Goal: Book appointment/travel/reservation: Book appointment/travel/reservation

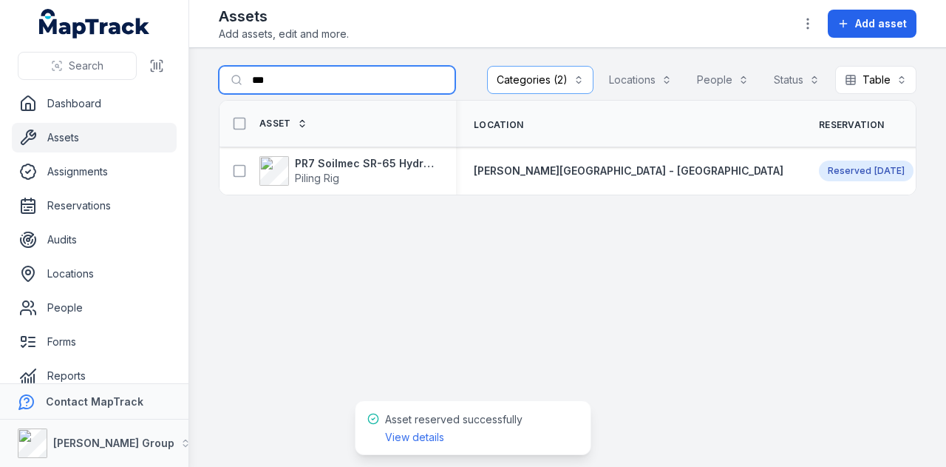
click at [305, 78] on input "***" at bounding box center [337, 80] width 237 height 28
type input "*"
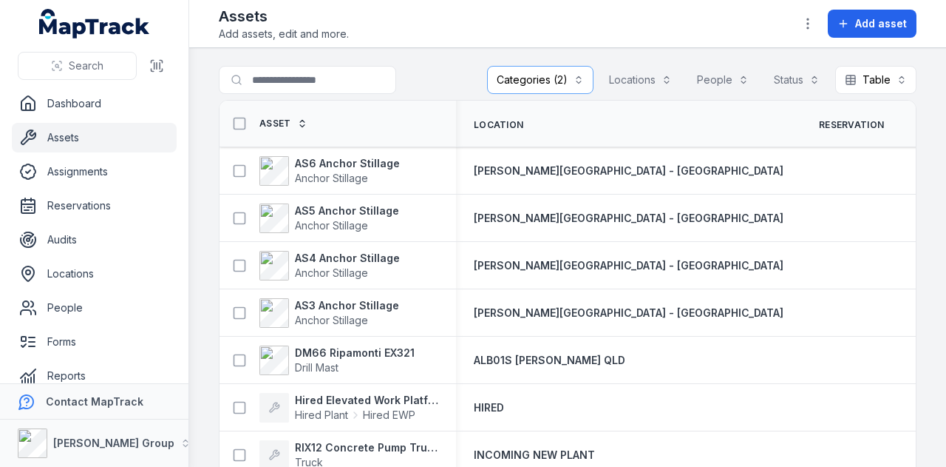
click at [116, 131] on link "Assets" at bounding box center [94, 138] width 165 height 30
click at [112, 214] on link "Reservations" at bounding box center [94, 206] width 165 height 30
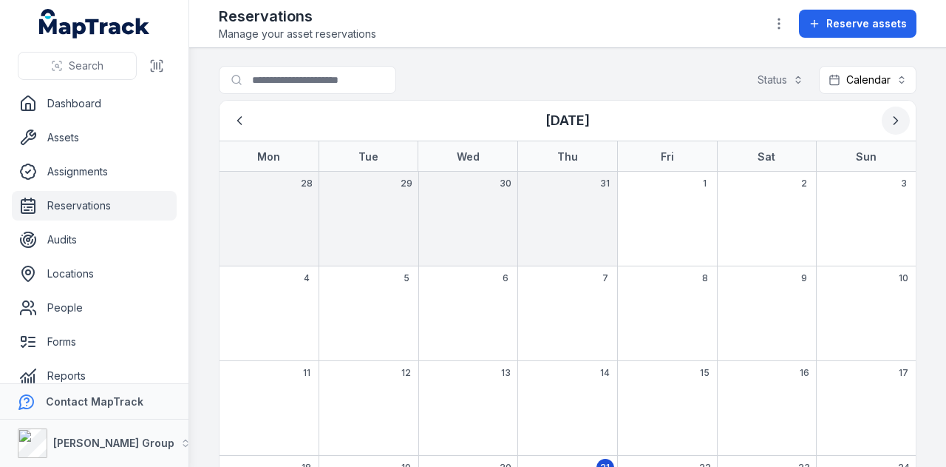
click at [882, 128] on button "Next" at bounding box center [896, 120] width 28 height 28
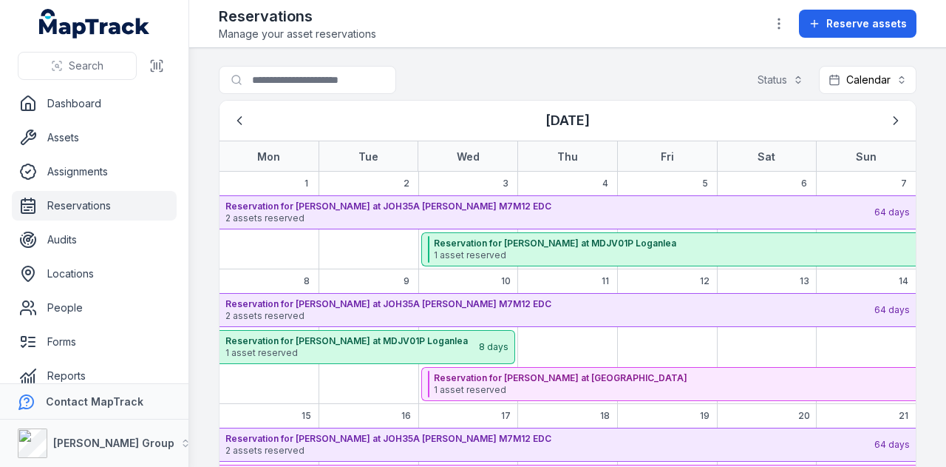
click at [101, 120] on ul "Dashboard Assets Assignments Reservations Audits Locations People Forms Reports…" at bounding box center [94, 274] width 165 height 370
click at [104, 103] on link "Dashboard" at bounding box center [94, 104] width 165 height 30
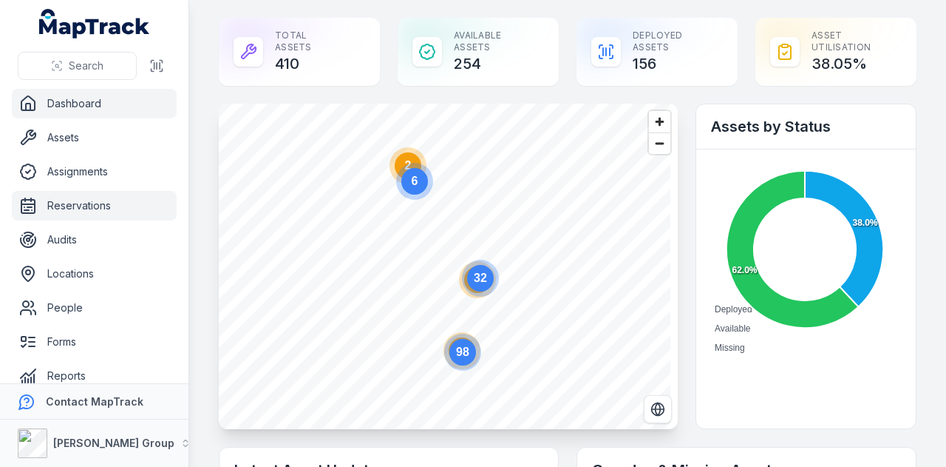
click at [132, 203] on link "Reservations" at bounding box center [94, 206] width 165 height 30
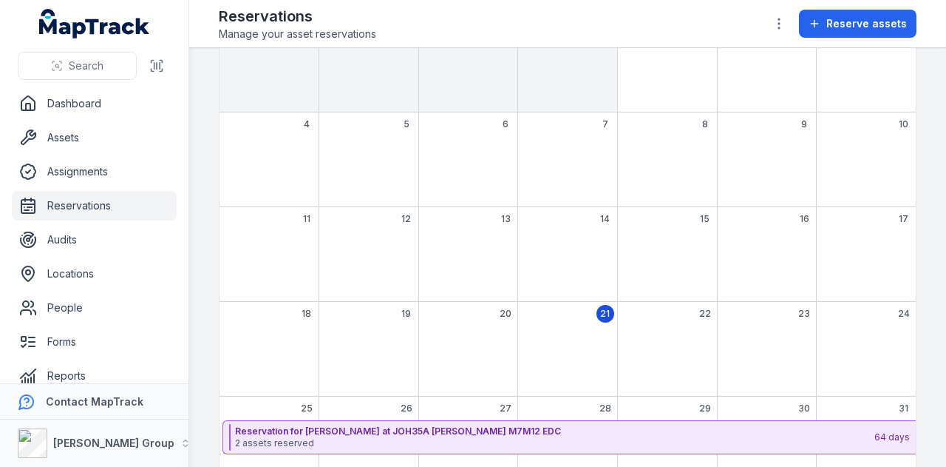
scroll to position [120, 0]
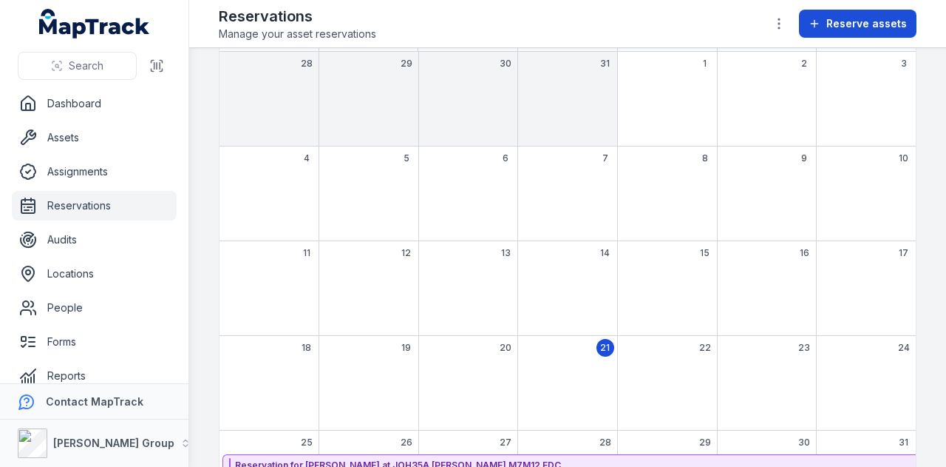
click at [868, 24] on span "Reserve assets" at bounding box center [867, 23] width 81 height 15
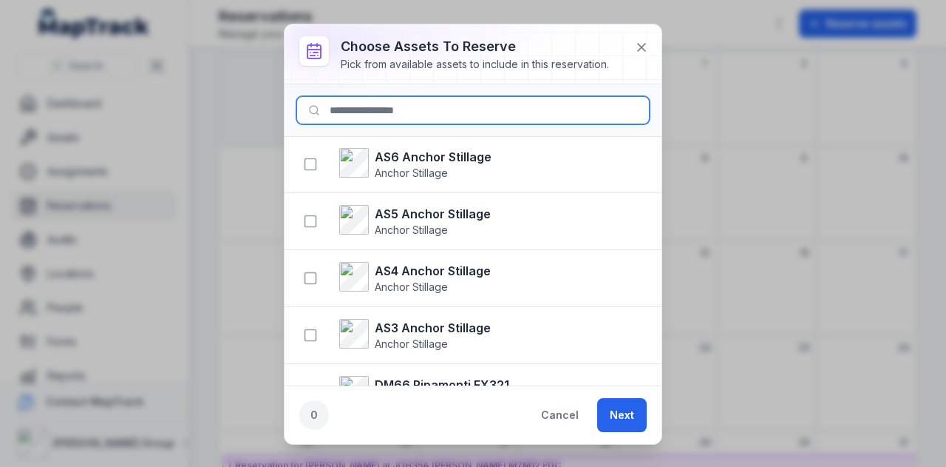
click at [403, 107] on input at bounding box center [472, 110] width 353 height 28
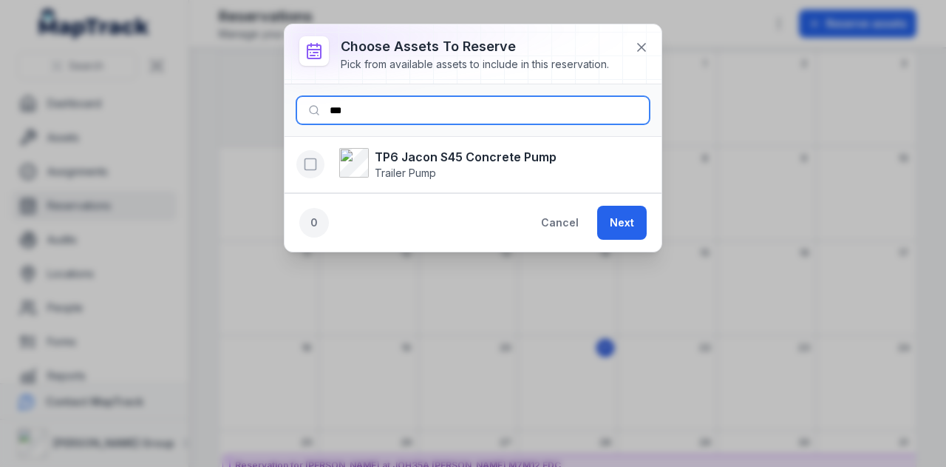
type input "***"
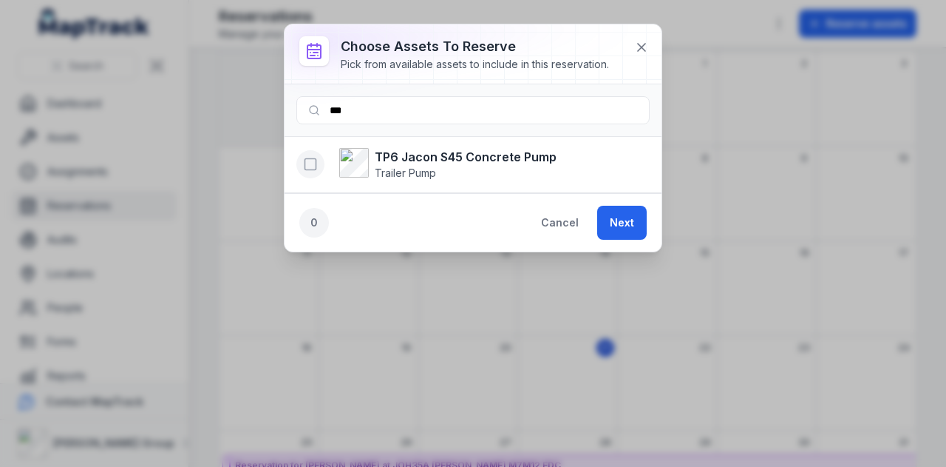
click at [315, 168] on rect "button" at bounding box center [310, 164] width 11 height 11
click at [615, 224] on button "Next" at bounding box center [622, 223] width 50 height 34
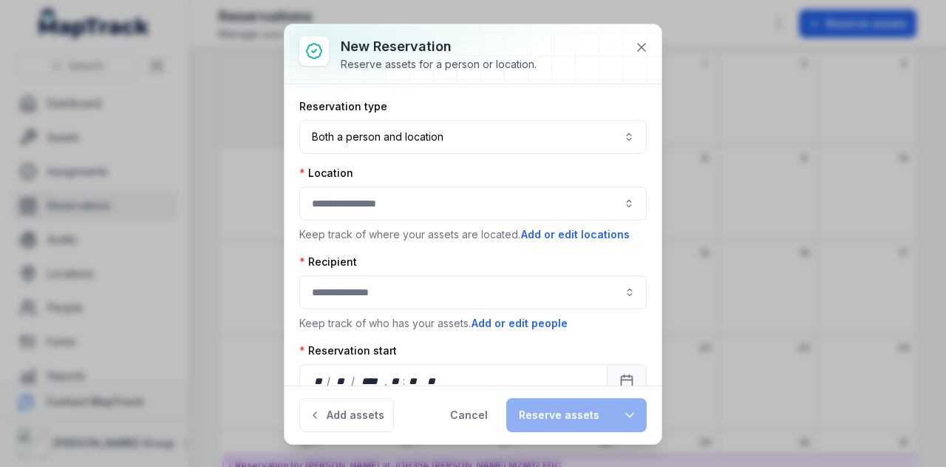
click at [447, 213] on button "button" at bounding box center [473, 203] width 348 height 34
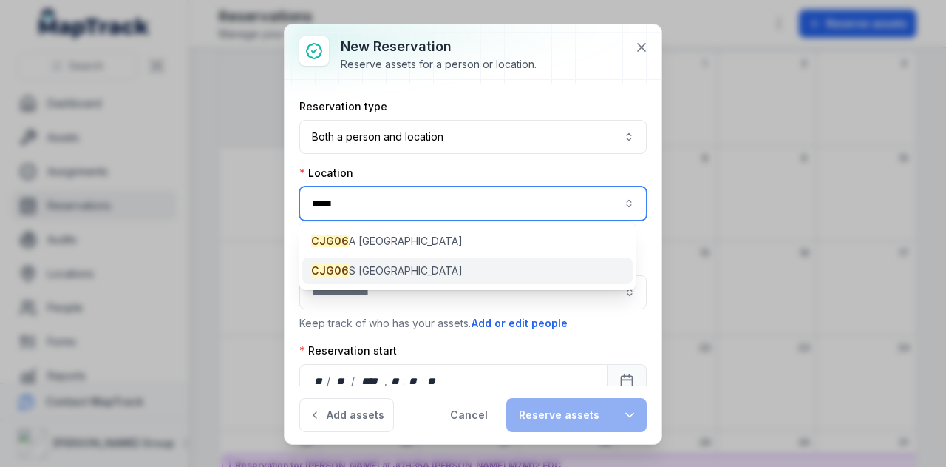
type input "*****"
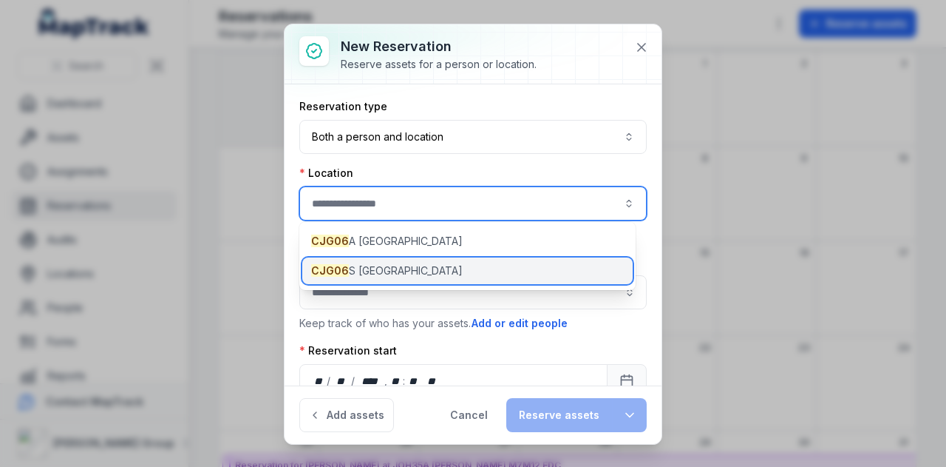
click at [434, 267] on span "CJG06 [STREET_ADDRESS]" at bounding box center [387, 270] width 152 height 15
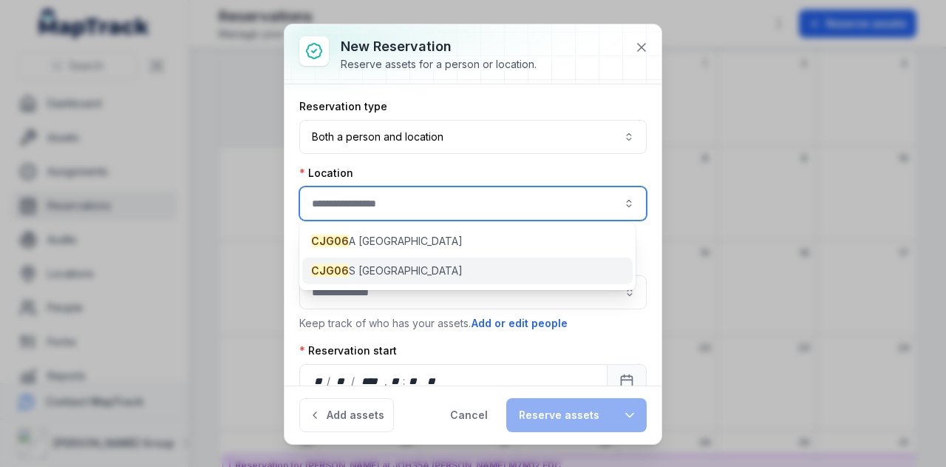
type input "**********"
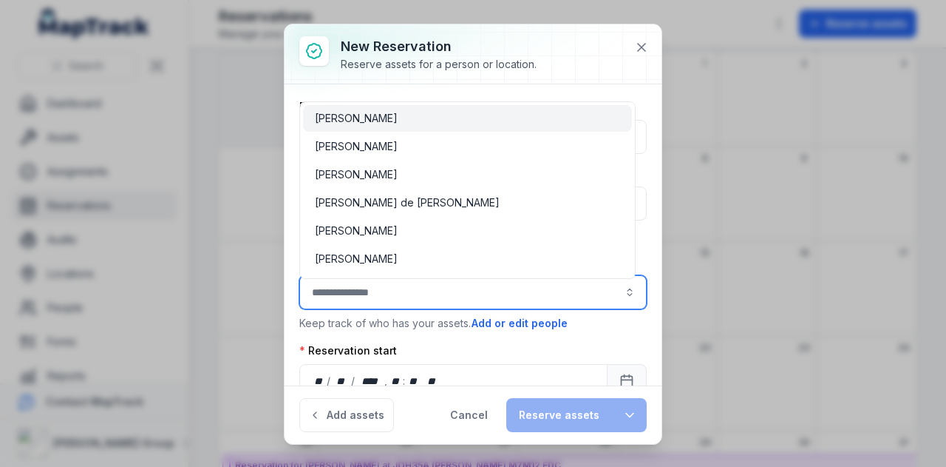
click at [435, 299] on input ":rq8k:-form-item-label" at bounding box center [473, 292] width 348 height 34
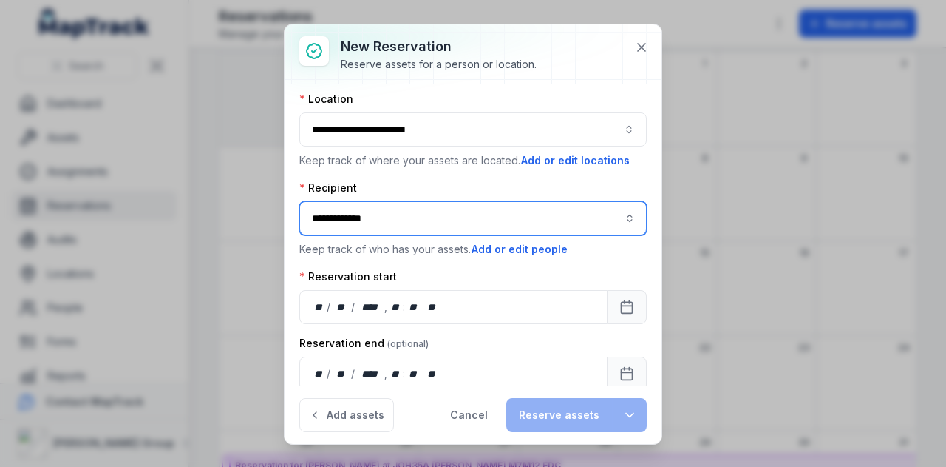
scroll to position [119, 0]
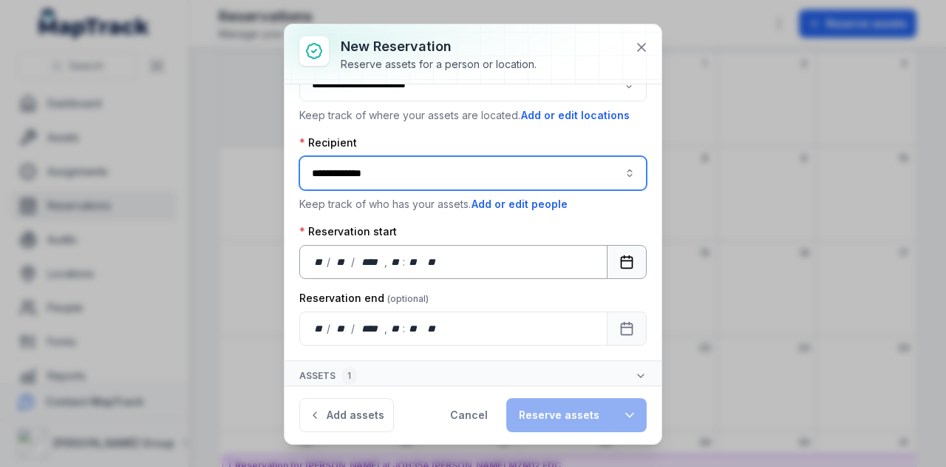
type input "**********"
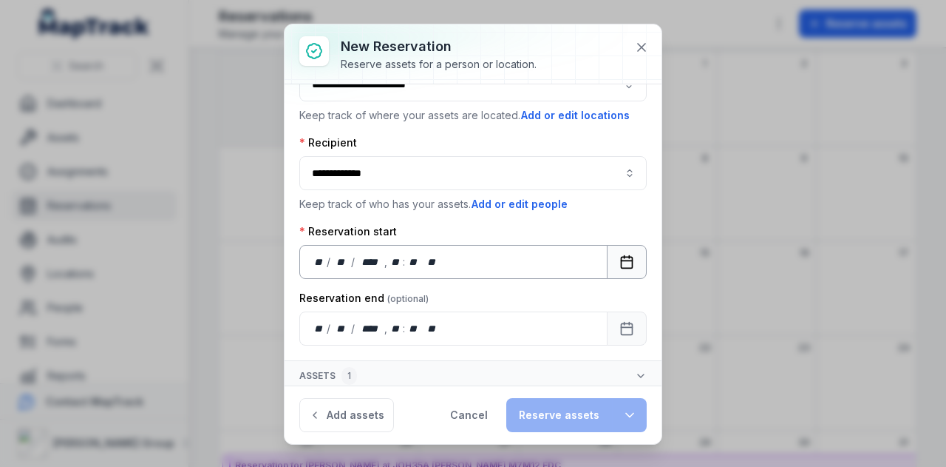
click at [623, 253] on button "Calendar" at bounding box center [627, 262] width 40 height 34
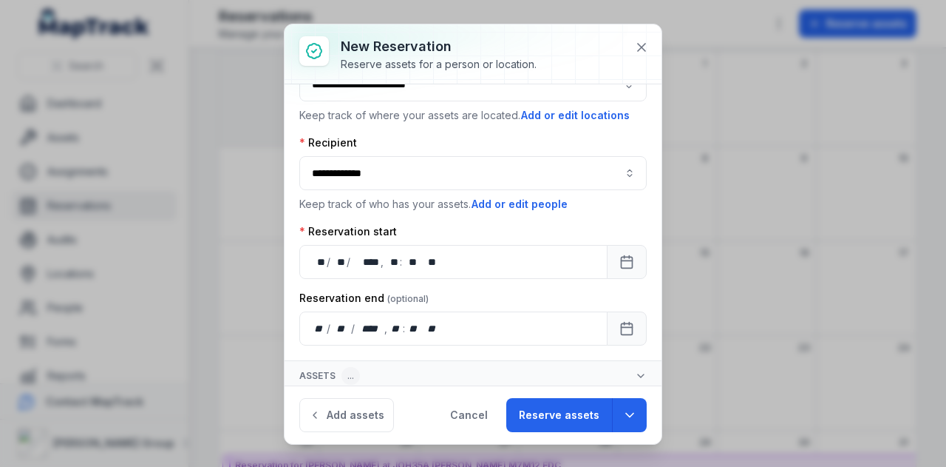
click at [517, 279] on div "**********" at bounding box center [473, 162] width 348 height 365
click at [635, 372] on icon "button" at bounding box center [641, 376] width 12 height 12
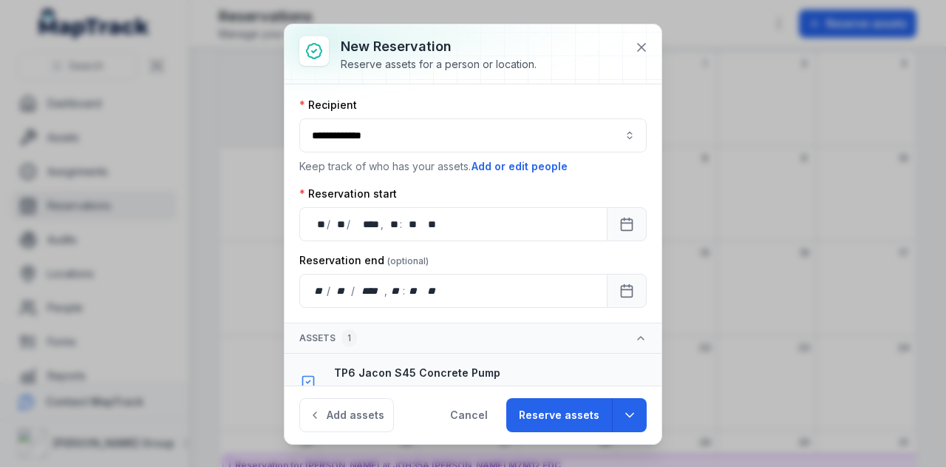
scroll to position [177, 0]
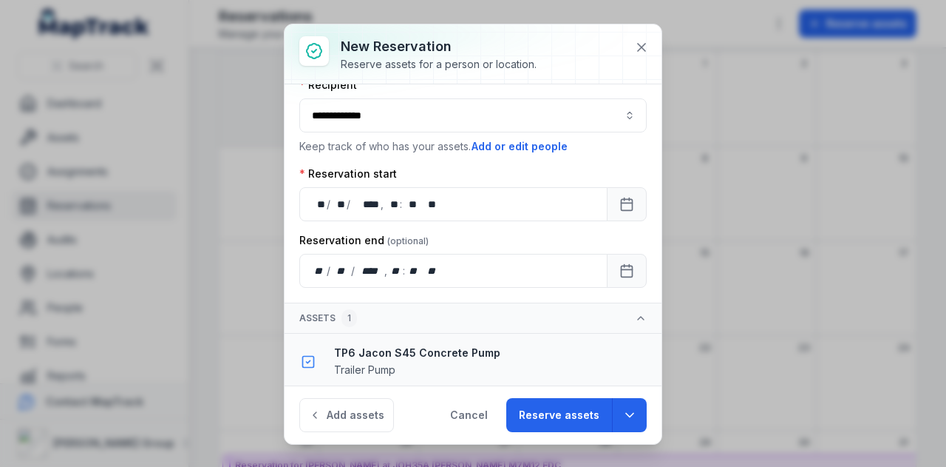
click at [632, 302] on div "Assets 1 TP6 Jacon S45 Concrete Pump Trailer Pump" at bounding box center [473, 346] width 377 height 88
click at [631, 303] on button "Assets 1" at bounding box center [473, 318] width 377 height 30
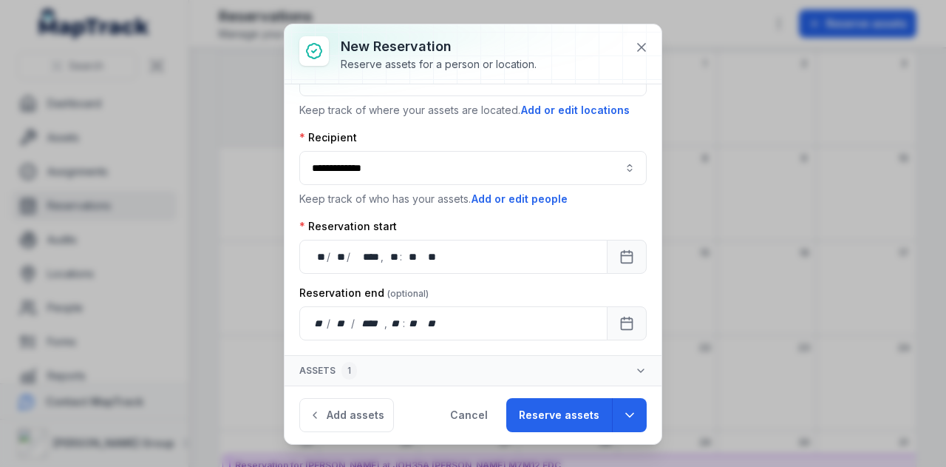
scroll to position [119, 0]
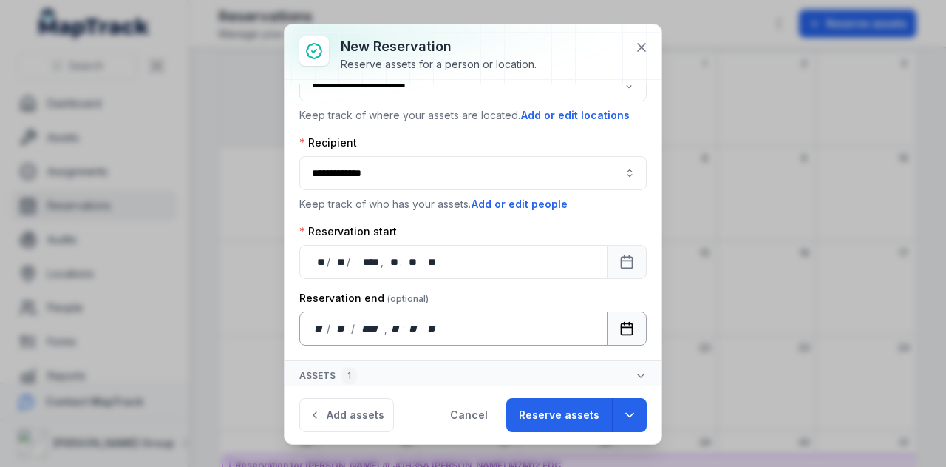
click at [620, 326] on icon "Calendar" at bounding box center [627, 328] width 15 height 15
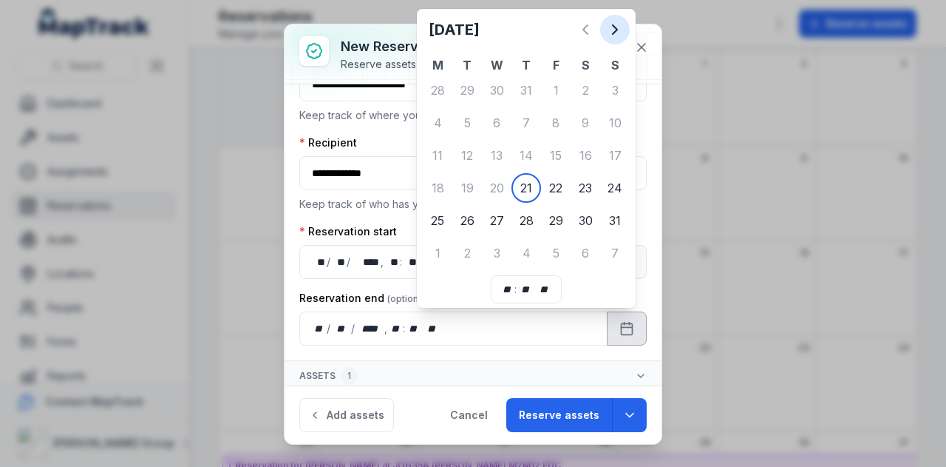
click at [620, 24] on icon "Next" at bounding box center [615, 30] width 18 height 18
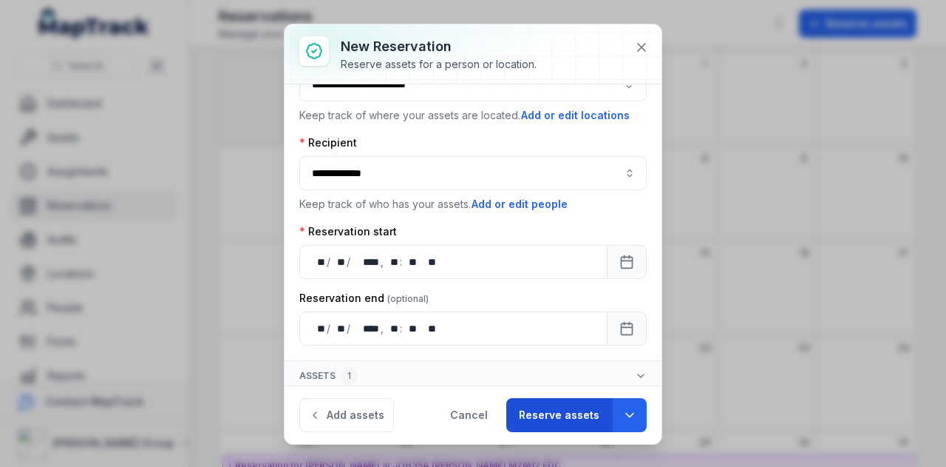
click at [560, 417] on button "Reserve assets" at bounding box center [559, 415] width 106 height 34
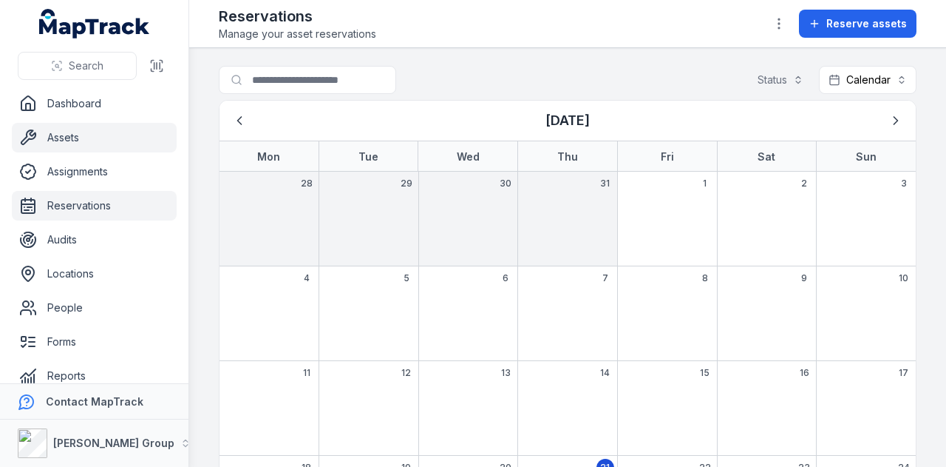
click at [95, 141] on link "Assets" at bounding box center [94, 138] width 165 height 30
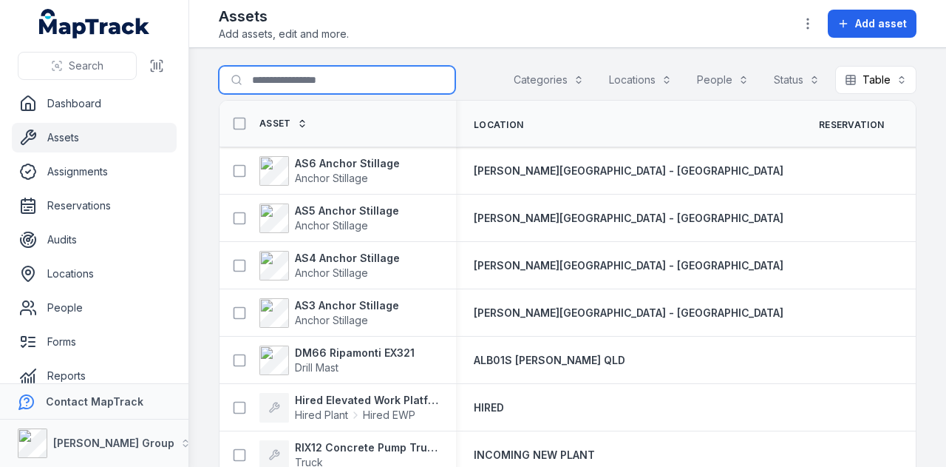
click at [296, 77] on input "Search for assets" at bounding box center [337, 80] width 237 height 28
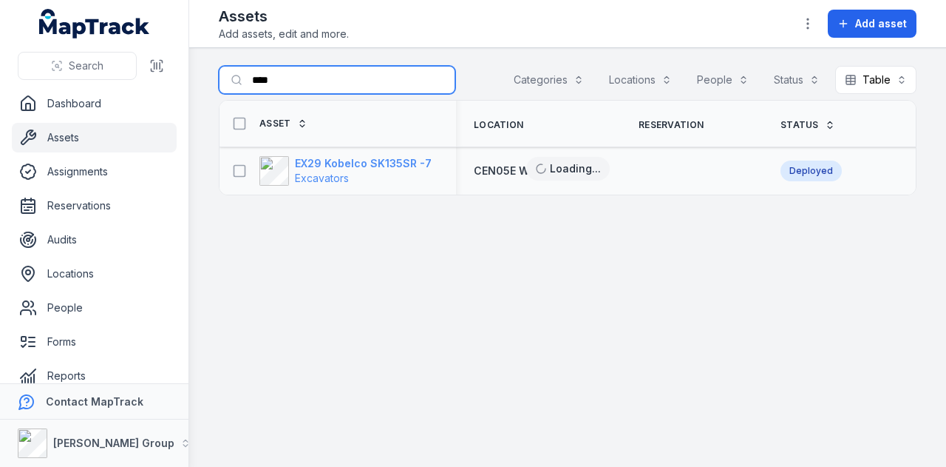
type input "****"
click at [393, 158] on strong "EX29 Kobelco SK135SR -7" at bounding box center [363, 163] width 137 height 15
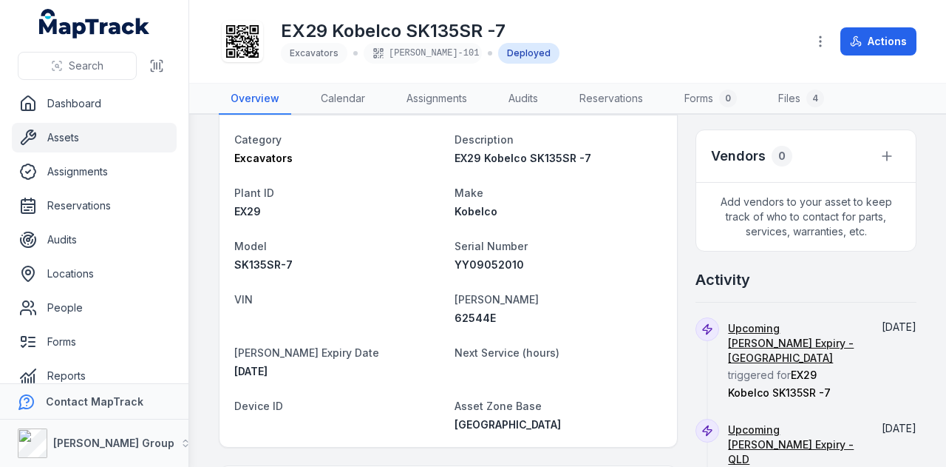
scroll to position [444, 0]
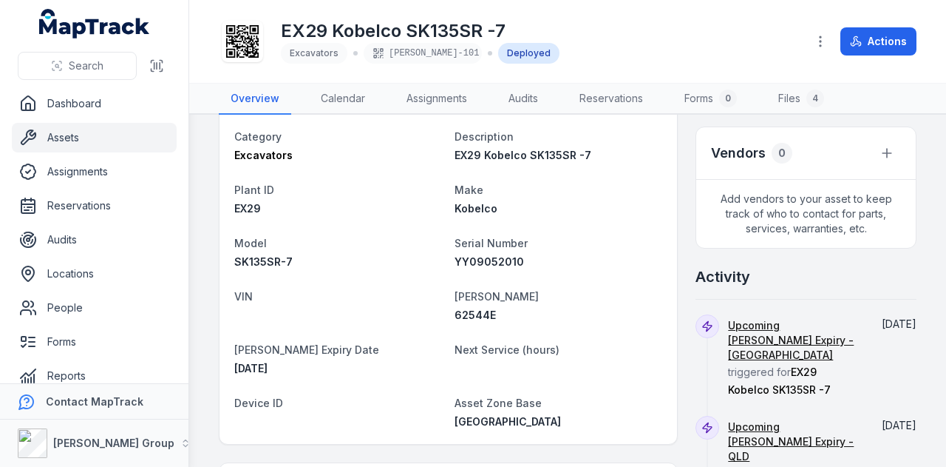
click at [484, 308] on span "62544E" at bounding box center [475, 314] width 41 height 13
copy span "62544E"
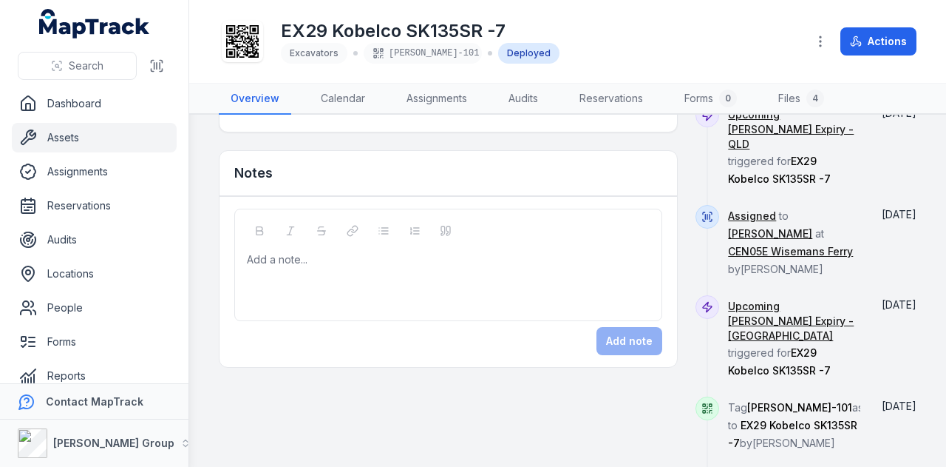
scroll to position [757, 0]
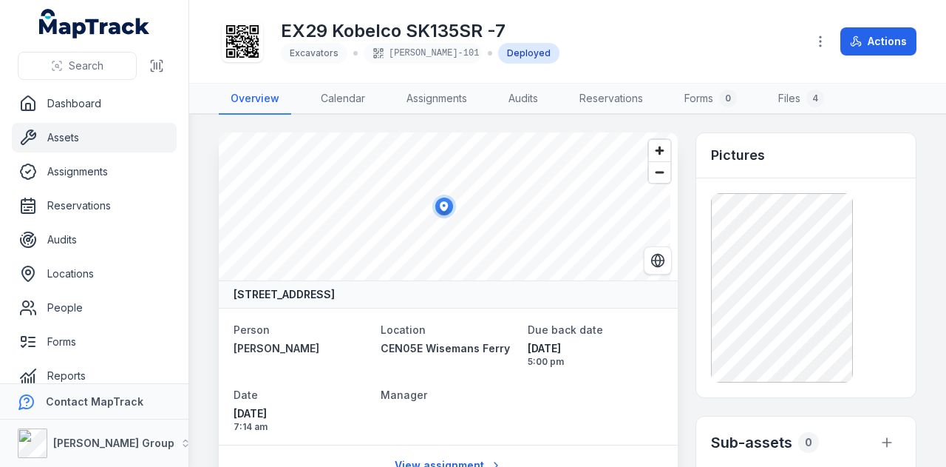
scroll to position [0, 0]
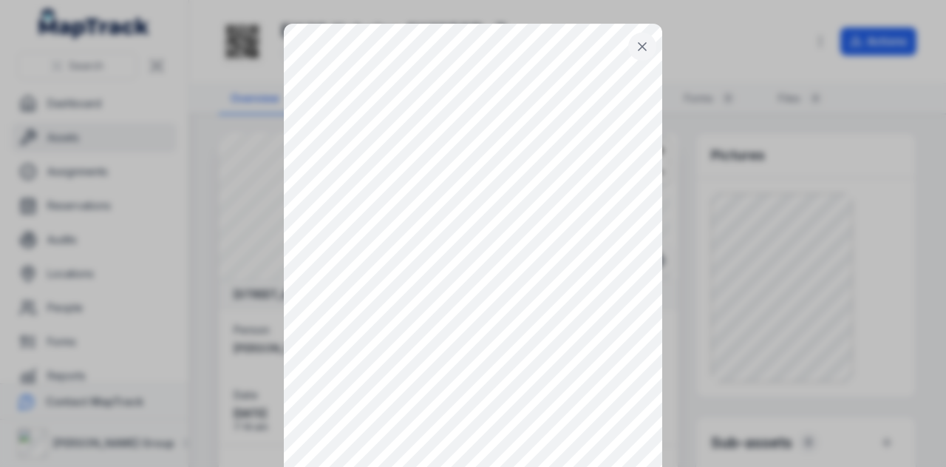
click at [642, 42] on icon at bounding box center [642, 46] width 15 height 15
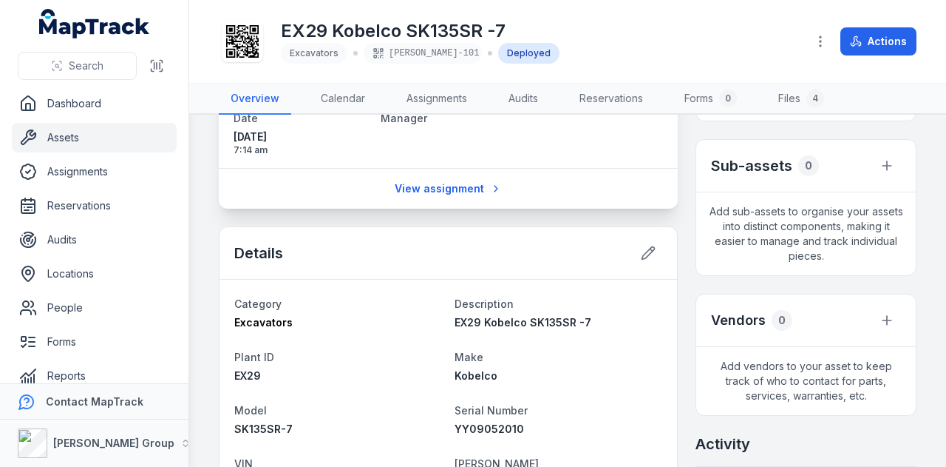
scroll to position [370, 0]
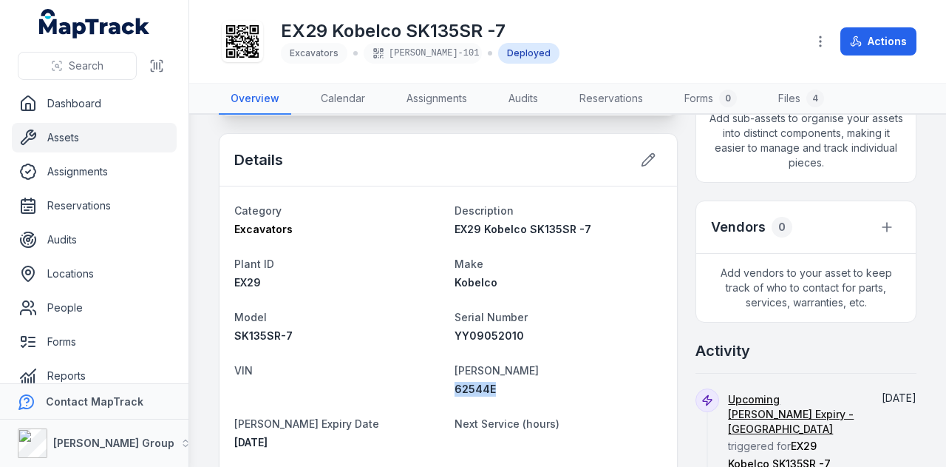
copy span "62544E"
click at [576, 390] on div "62544E" at bounding box center [559, 389] width 209 height 15
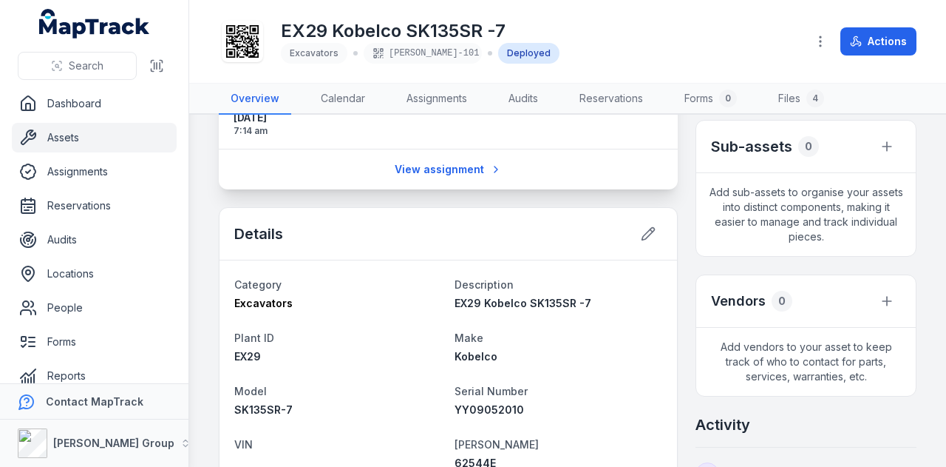
scroll to position [518, 0]
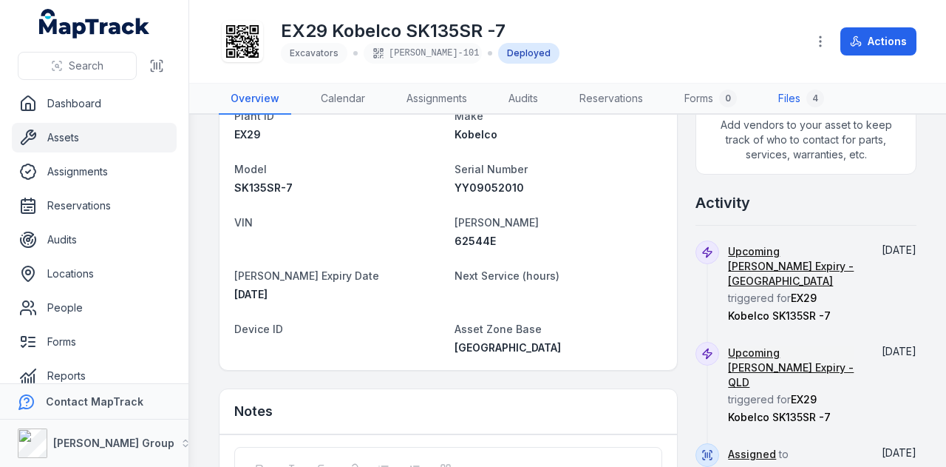
click at [799, 103] on link "Files 4" at bounding box center [802, 99] width 70 height 31
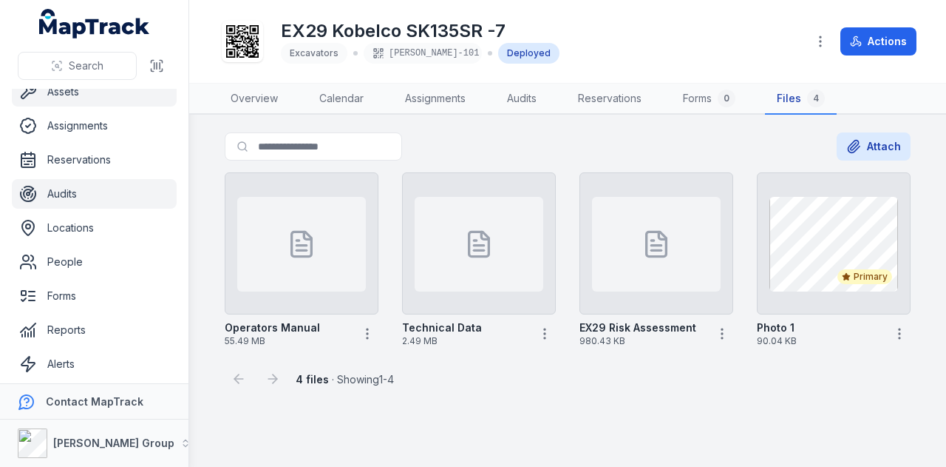
scroll to position [84, 0]
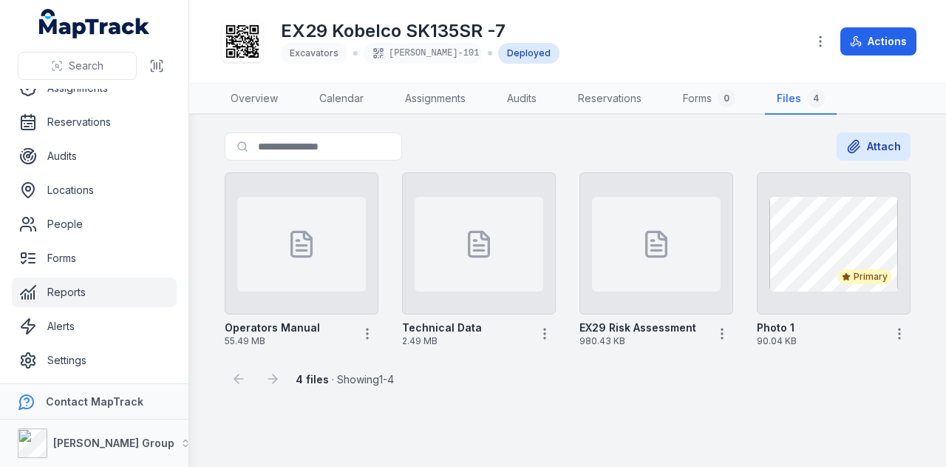
click at [112, 290] on link "Reports" at bounding box center [94, 292] width 165 height 30
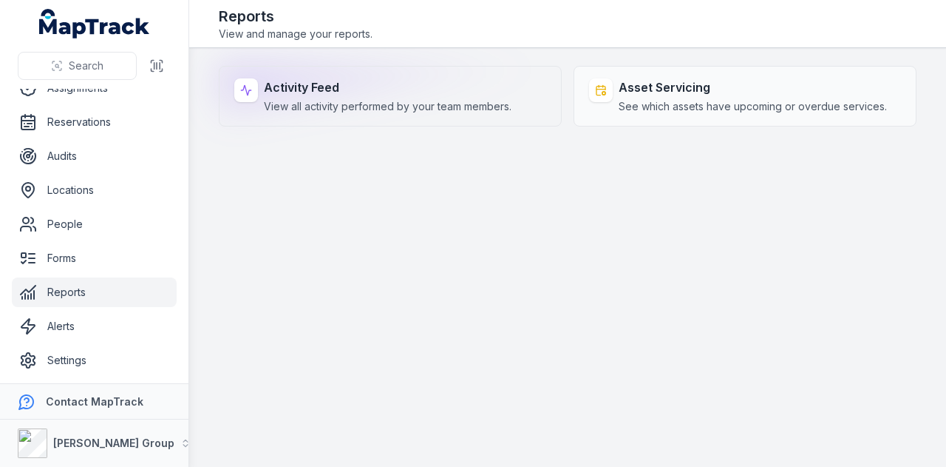
click at [383, 115] on div "Activity Feed View all activity performed by your team members." at bounding box center [390, 96] width 343 height 61
click at [387, 109] on span "View all activity performed by your team members." at bounding box center [388, 106] width 248 height 15
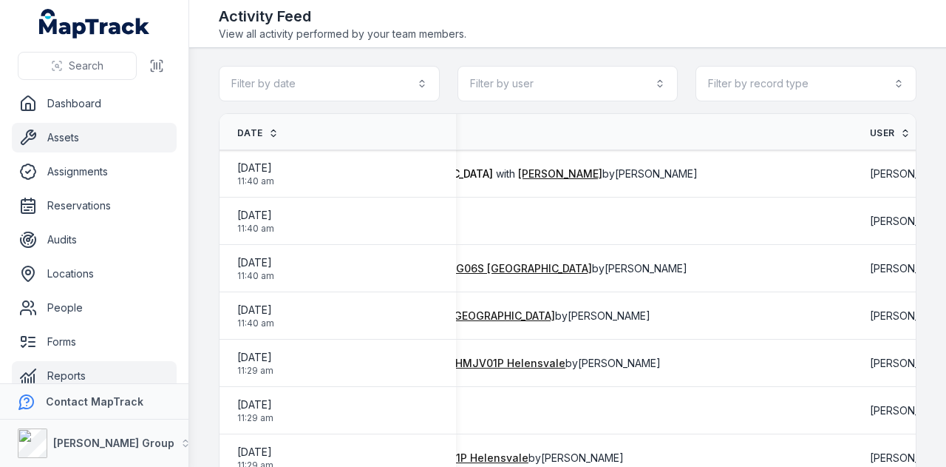
click at [110, 144] on link "Assets" at bounding box center [94, 138] width 165 height 30
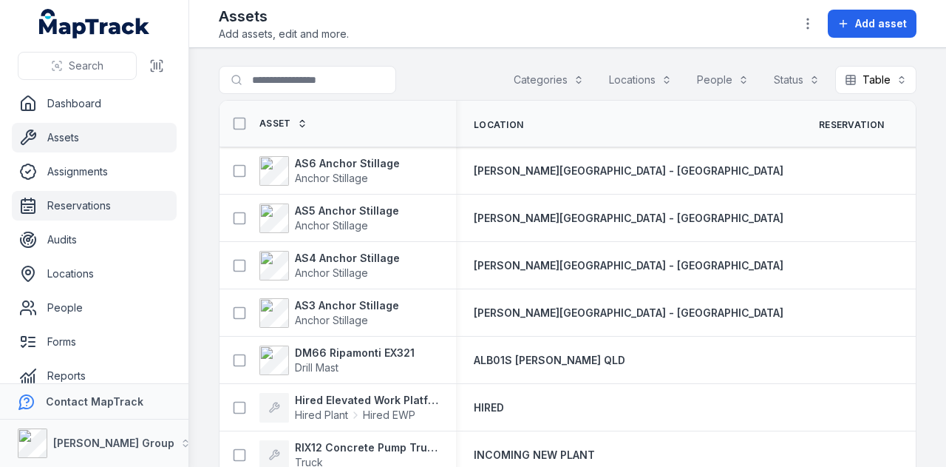
click at [102, 213] on link "Reservations" at bounding box center [94, 206] width 165 height 30
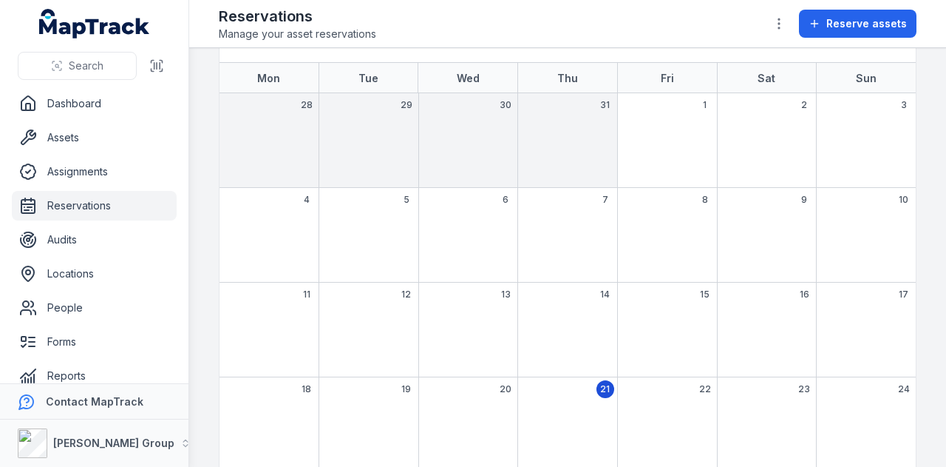
scroll to position [49, 0]
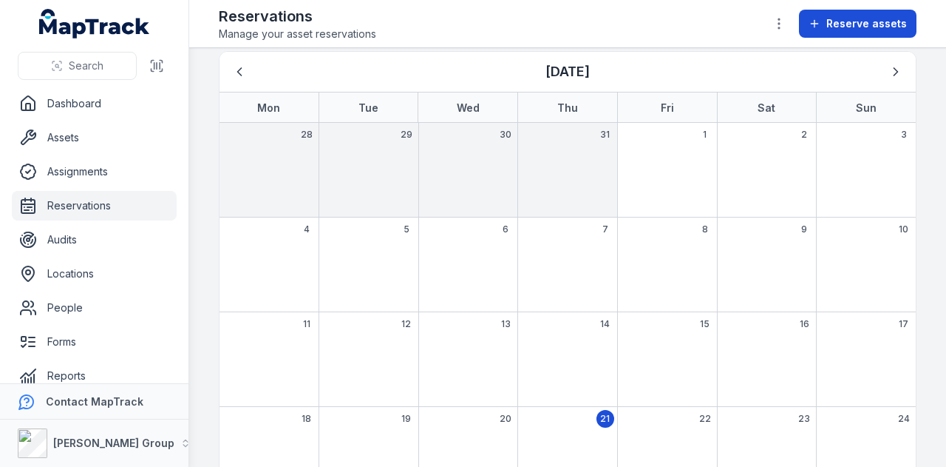
click at [856, 27] on span "Reserve assets" at bounding box center [867, 23] width 81 height 15
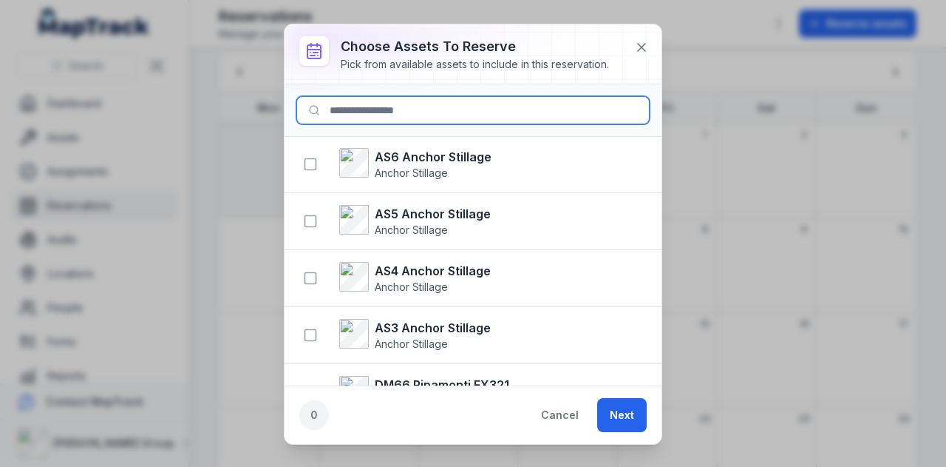
click at [448, 107] on input at bounding box center [472, 110] width 353 height 28
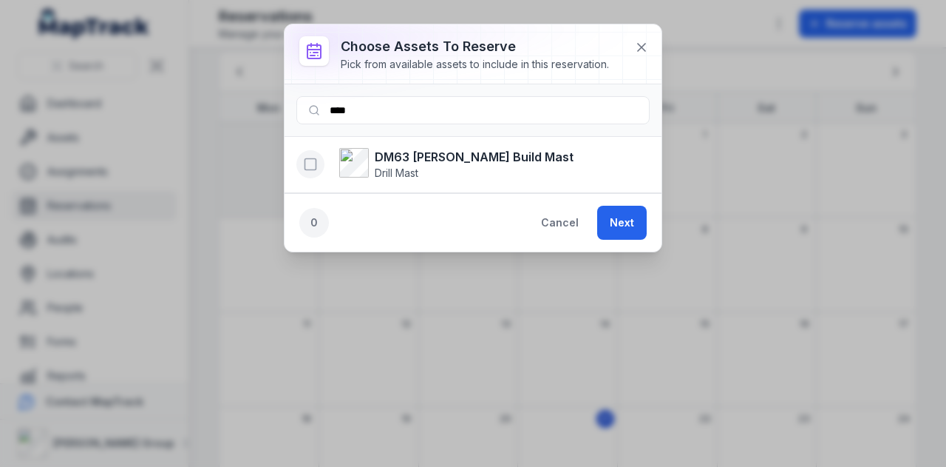
click at [312, 166] on icon "button" at bounding box center [310, 164] width 15 height 15
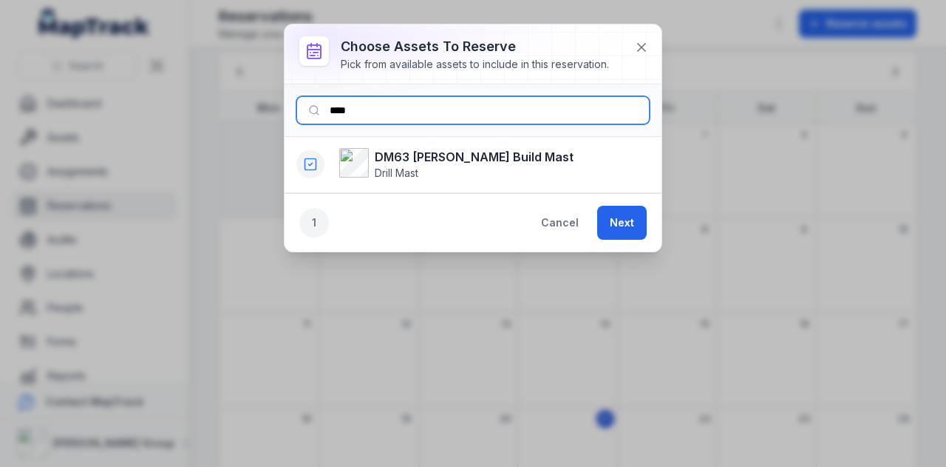
click at [396, 116] on input "****" at bounding box center [472, 110] width 353 height 28
type input "*"
type input "****"
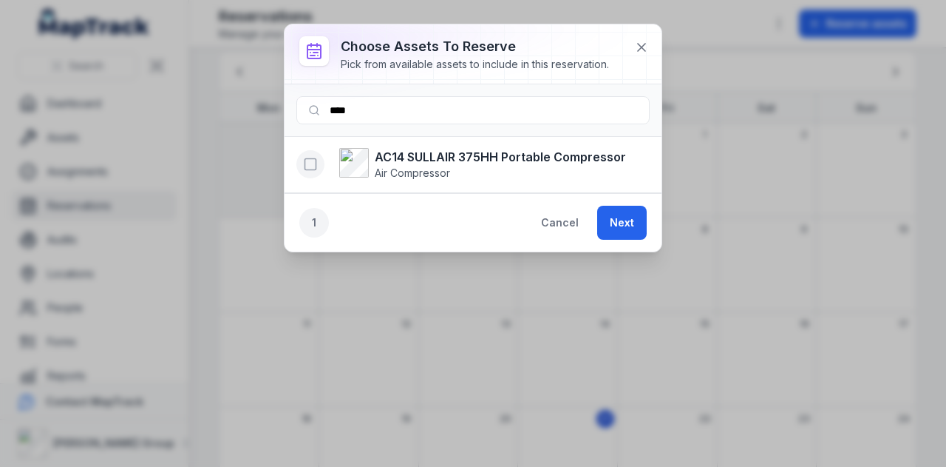
click at [311, 167] on icon "button" at bounding box center [310, 164] width 15 height 15
click at [623, 230] on button "Next" at bounding box center [622, 223] width 50 height 34
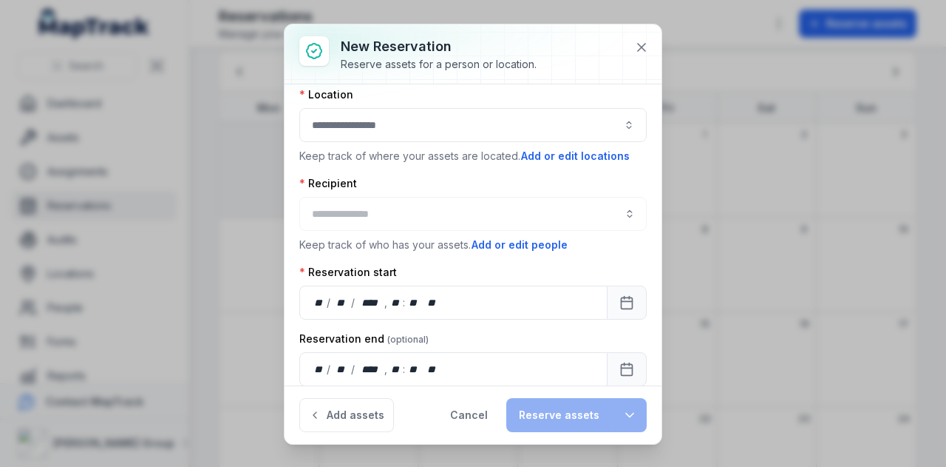
scroll to position [119, 0]
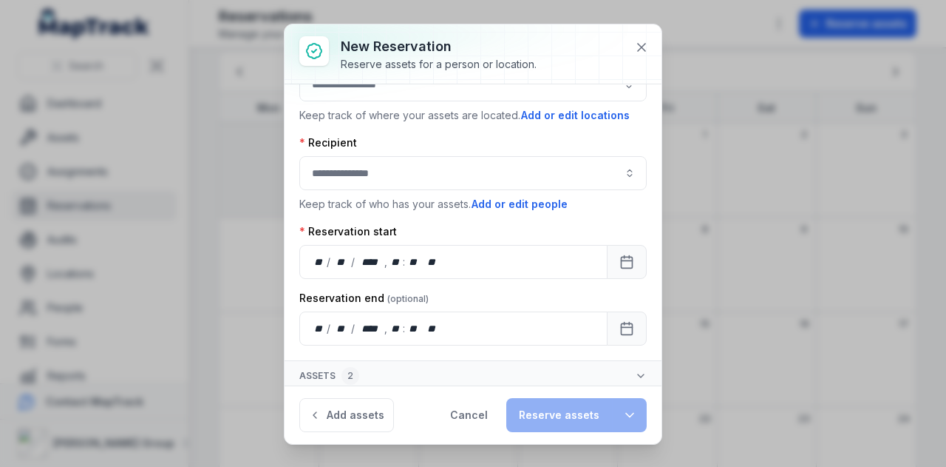
click at [636, 374] on button "Assets 2" at bounding box center [473, 376] width 377 height 30
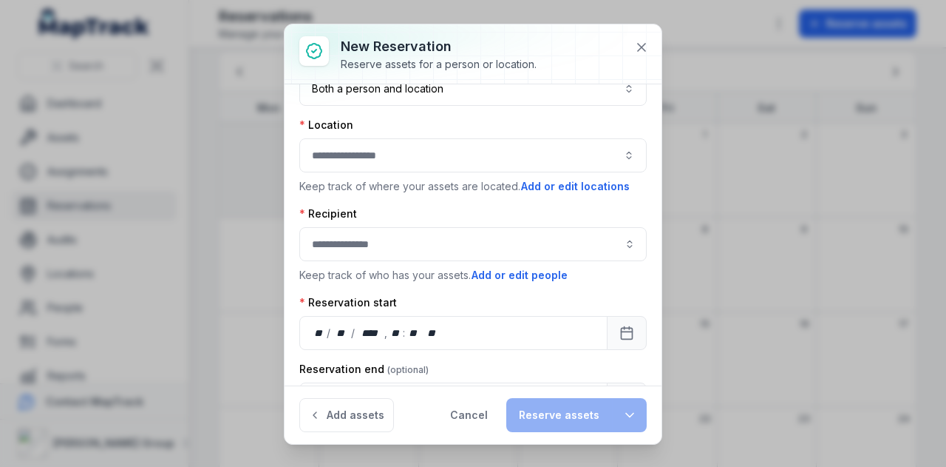
scroll to position [0, 0]
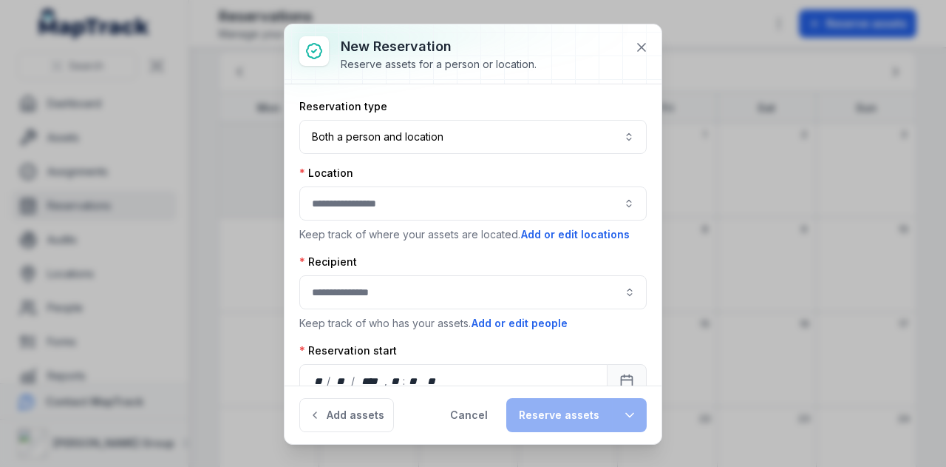
click at [396, 195] on button "button" at bounding box center [473, 203] width 348 height 34
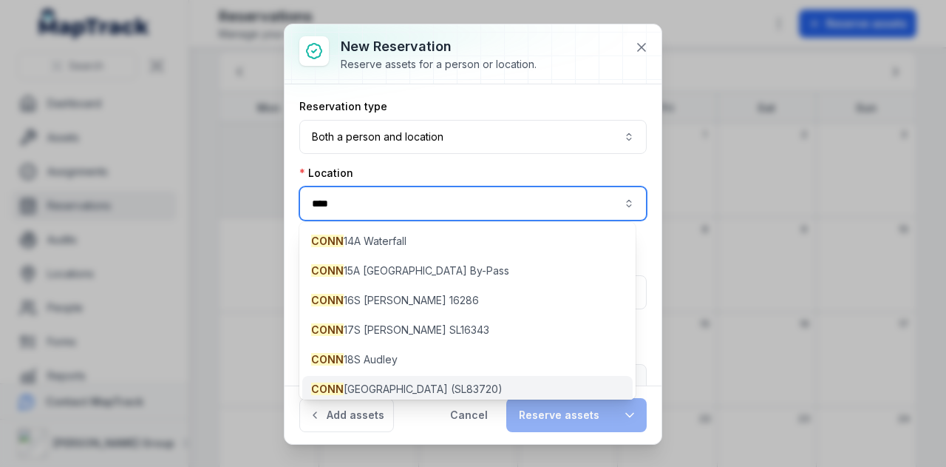
type input "****"
click at [458, 379] on div "CONN [GEOGRAPHIC_DATA] (SL83720)" at bounding box center [467, 389] width 331 height 27
type input "**********"
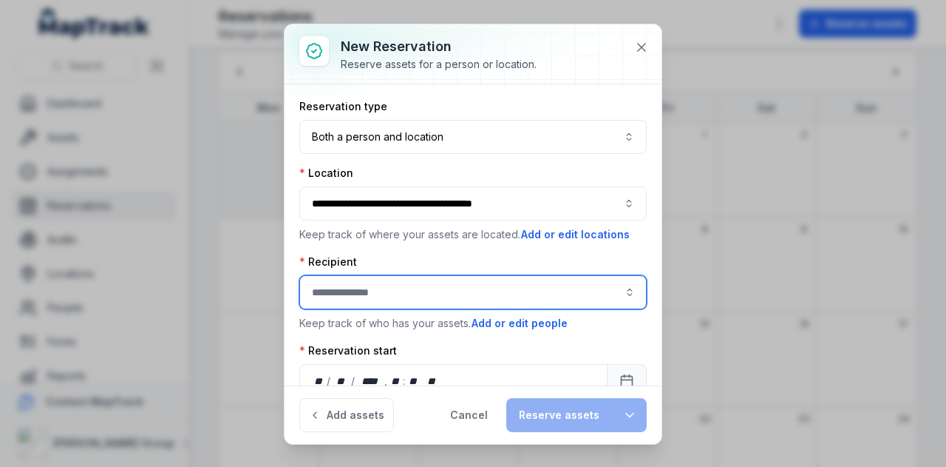
click at [384, 286] on input ":rr08:-form-item-label" at bounding box center [473, 292] width 348 height 34
click at [397, 354] on div "[PERSON_NAME]" at bounding box center [467, 357] width 305 height 15
type input "**********"
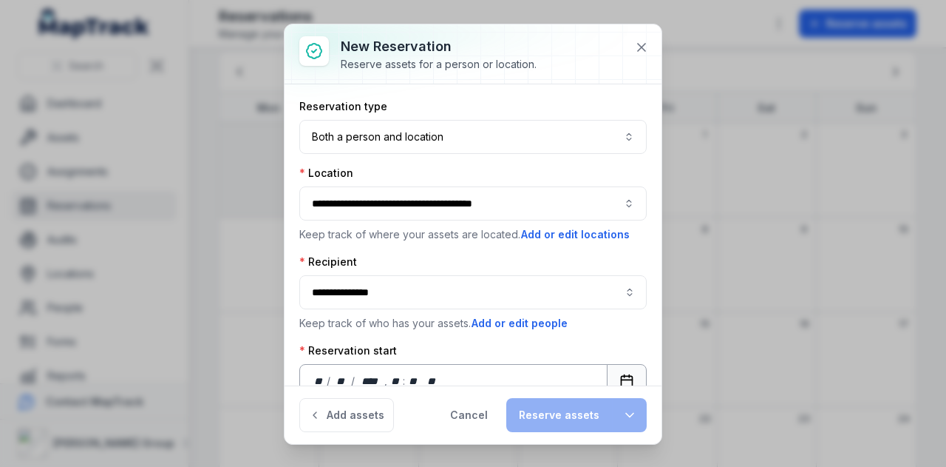
click at [620, 374] on icon "Calendar" at bounding box center [627, 380] width 15 height 15
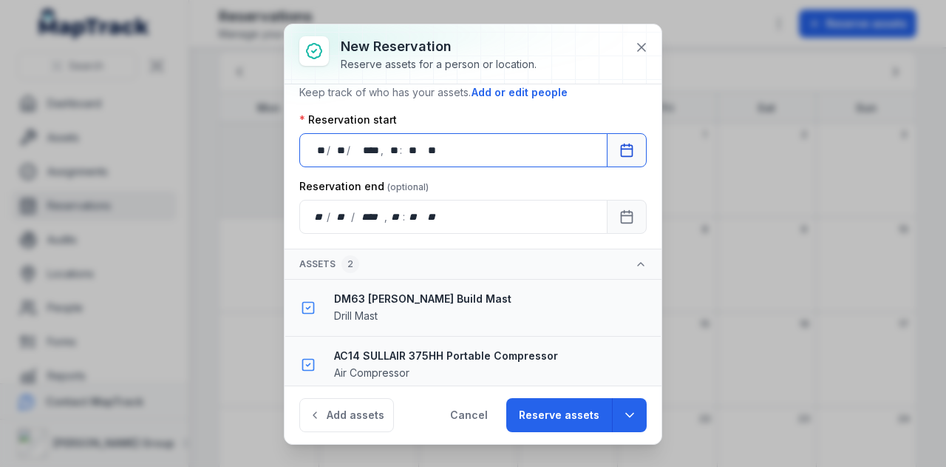
scroll to position [233, 0]
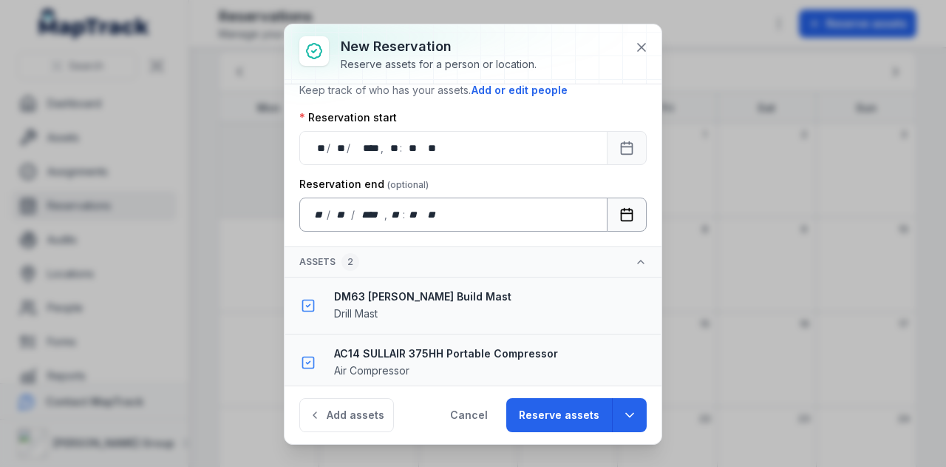
click at [607, 211] on button "Calendar" at bounding box center [627, 214] width 40 height 34
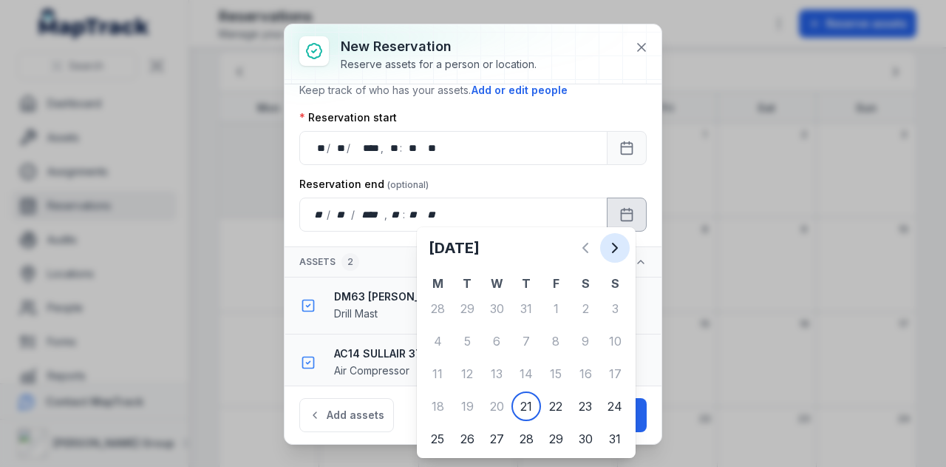
click at [625, 253] on button "Next" at bounding box center [615, 248] width 30 height 30
click at [572, 247] on button "Previous" at bounding box center [586, 248] width 30 height 30
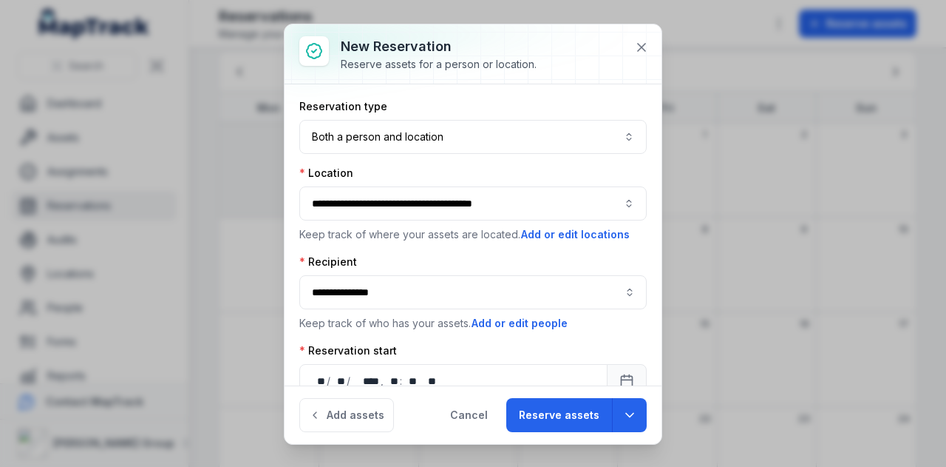
scroll to position [148, 0]
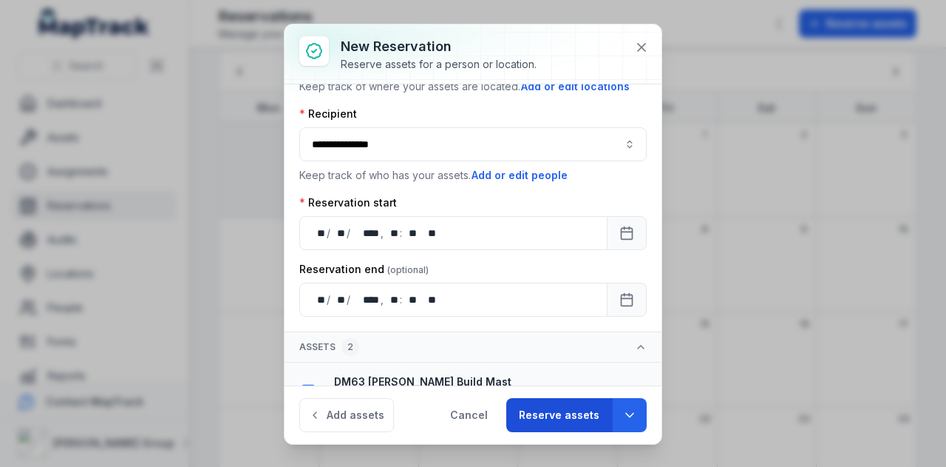
click at [578, 418] on button "Reserve assets" at bounding box center [559, 415] width 106 height 34
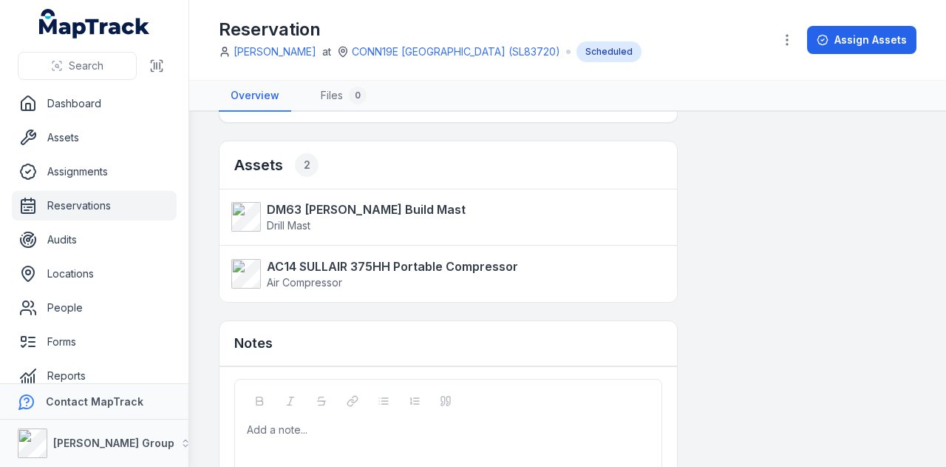
scroll to position [332, 0]
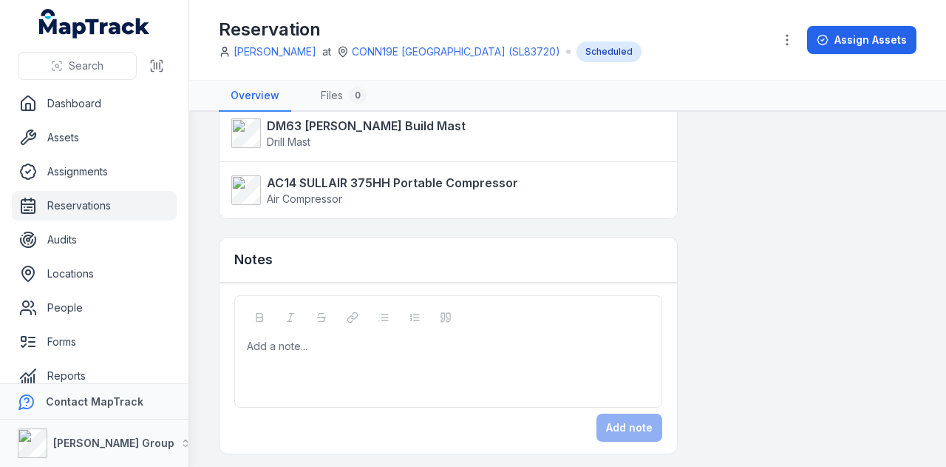
click at [93, 202] on link "Reservations" at bounding box center [94, 206] width 165 height 30
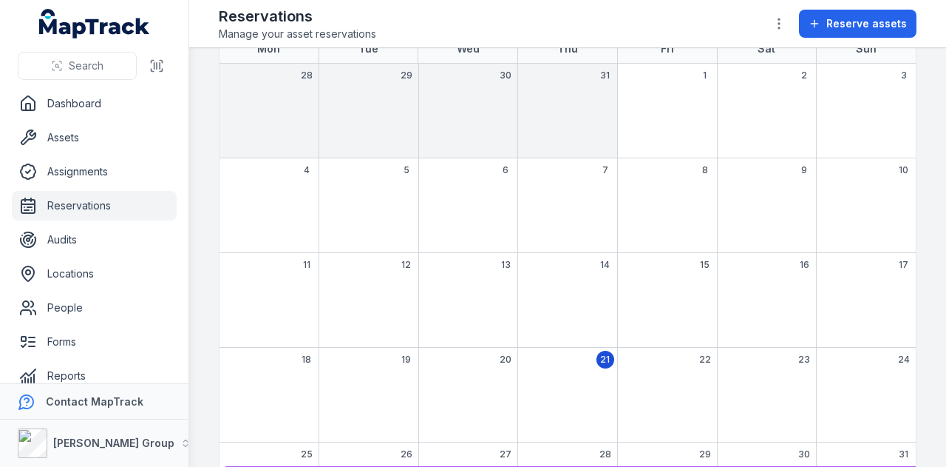
scroll to position [234, 0]
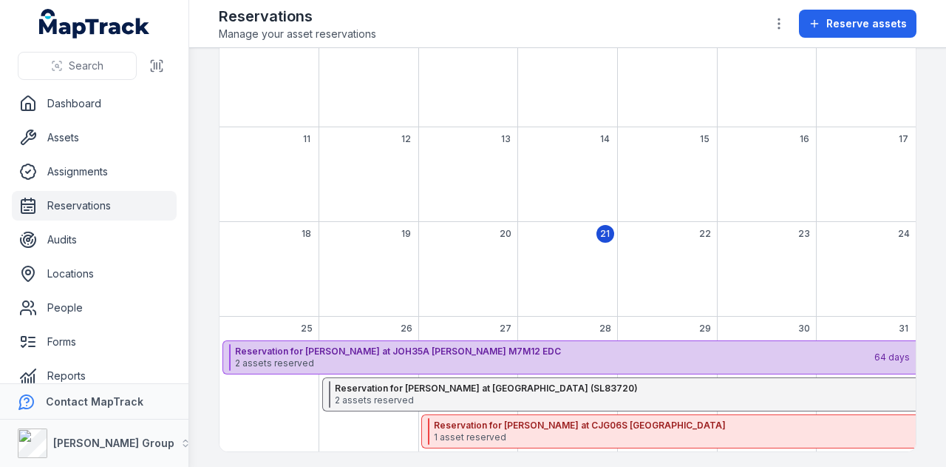
click at [550, 359] on span "2 assets reserved" at bounding box center [554, 363] width 638 height 12
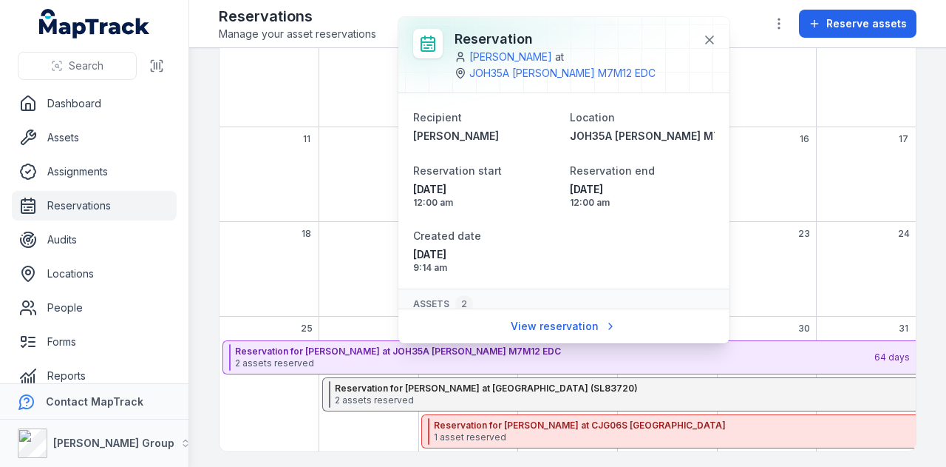
scroll to position [121, 0]
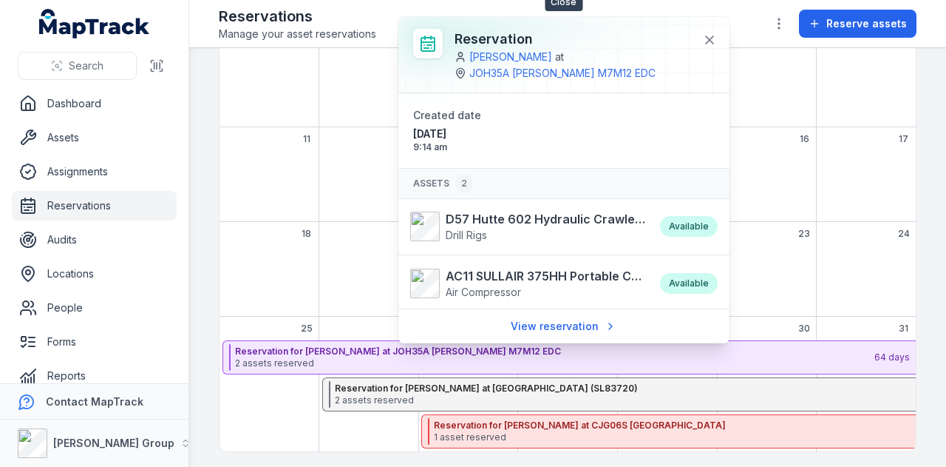
drag, startPoint x: 711, startPoint y: 38, endPoint x: 671, endPoint y: 61, distance: 46.0
click at [711, 38] on icon at bounding box center [709, 40] width 15 height 15
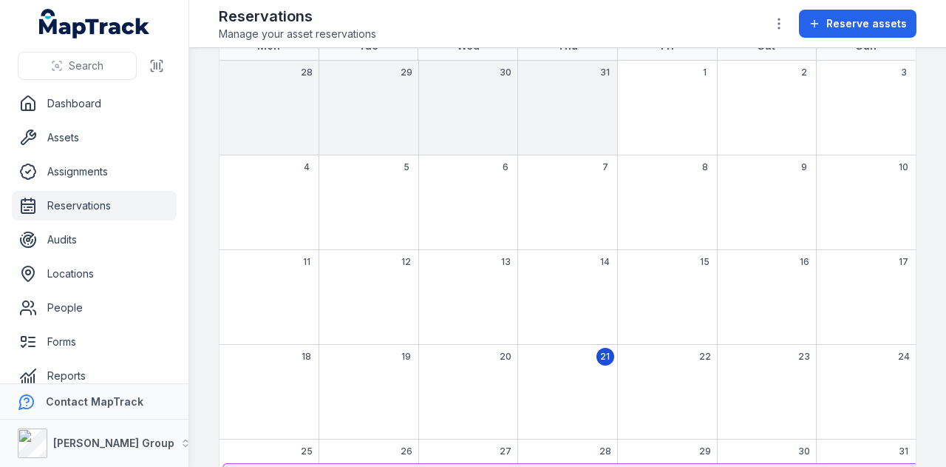
scroll to position [12, 0]
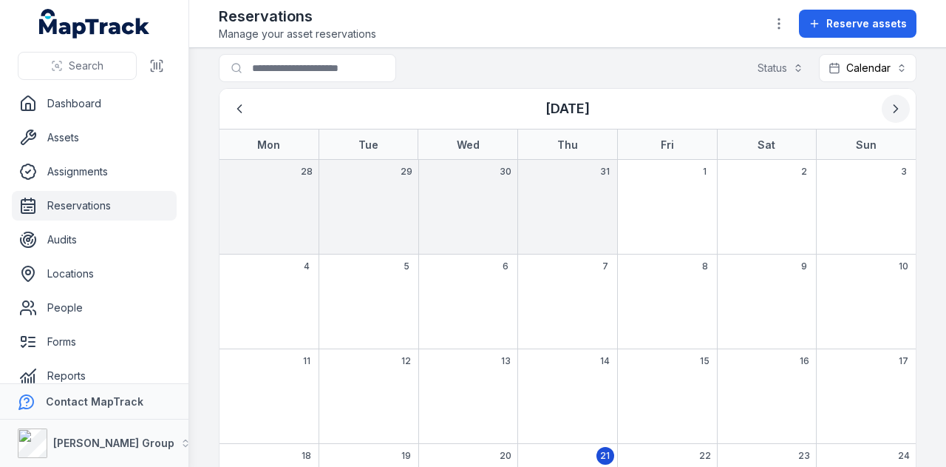
click at [882, 108] on button "Next" at bounding box center [896, 109] width 28 height 28
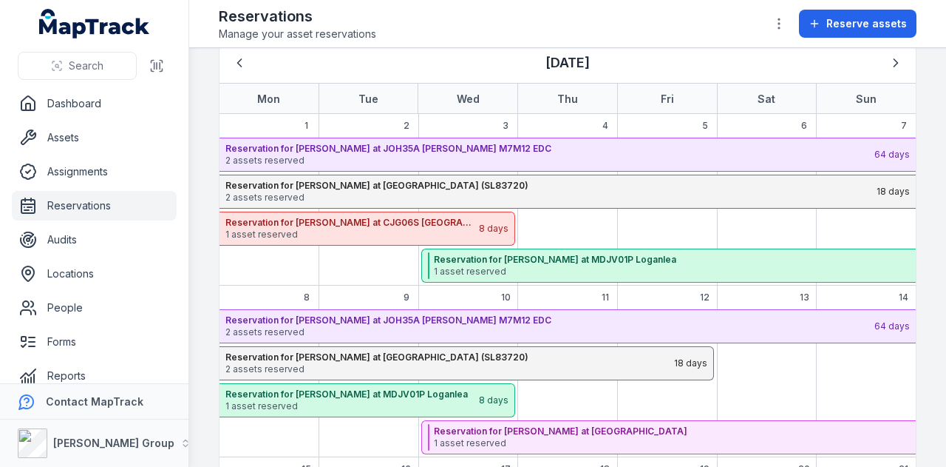
scroll to position [0, 0]
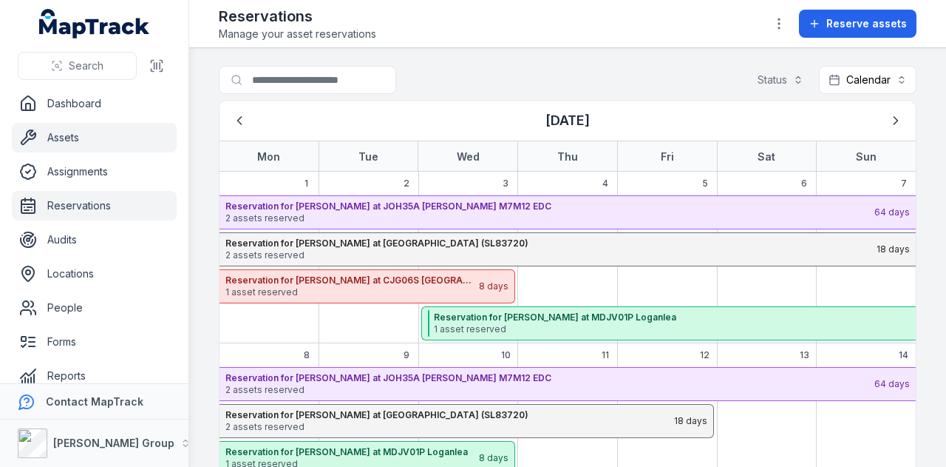
click at [74, 147] on link "Assets" at bounding box center [94, 138] width 165 height 30
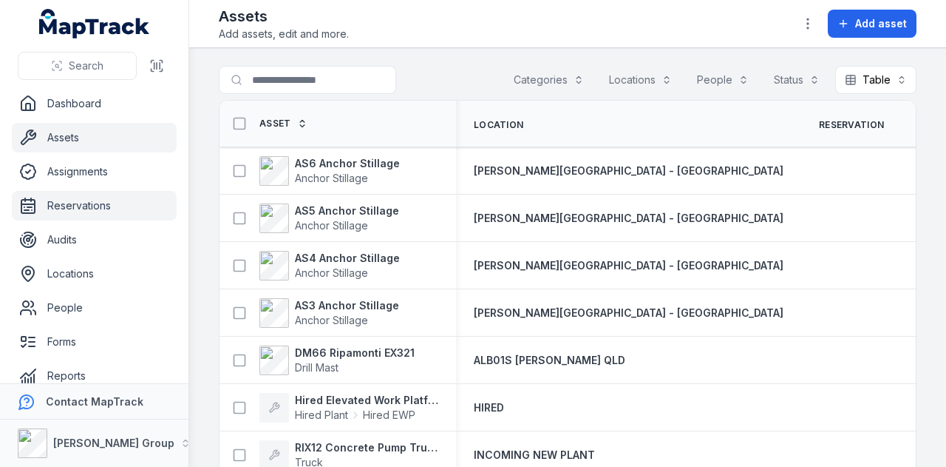
click at [127, 201] on link "Reservations" at bounding box center [94, 206] width 165 height 30
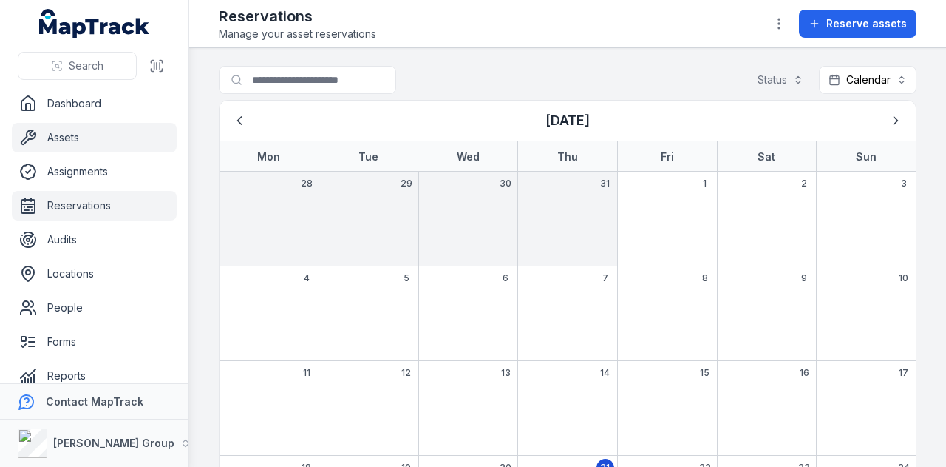
click at [87, 139] on link "Assets" at bounding box center [94, 138] width 165 height 30
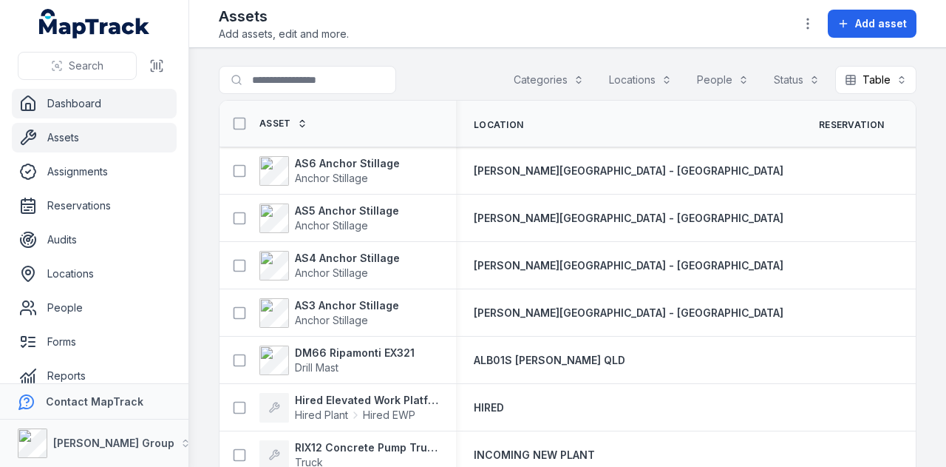
click at [118, 113] on link "Dashboard" at bounding box center [94, 104] width 165 height 30
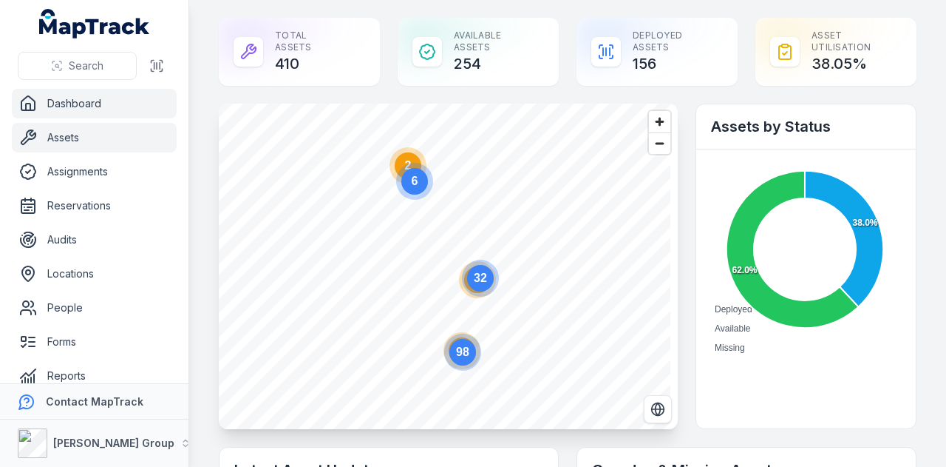
click at [122, 140] on link "Assets" at bounding box center [94, 138] width 165 height 30
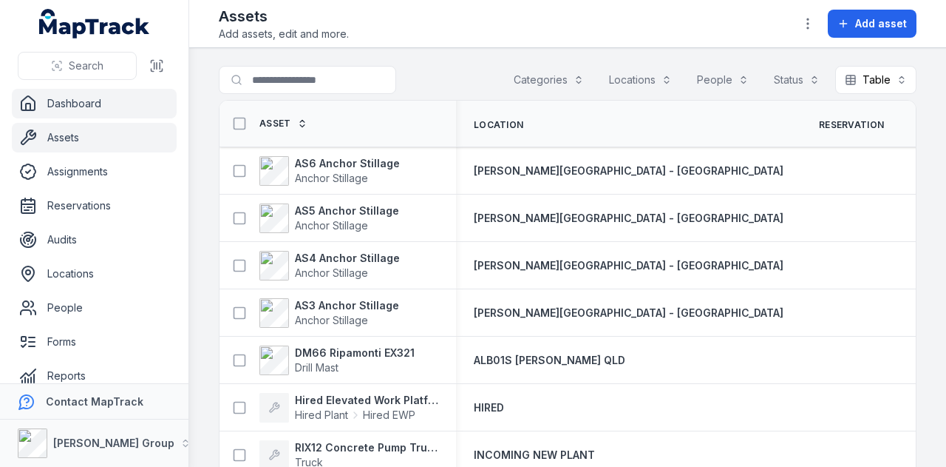
click at [114, 97] on link "Dashboard" at bounding box center [94, 104] width 165 height 30
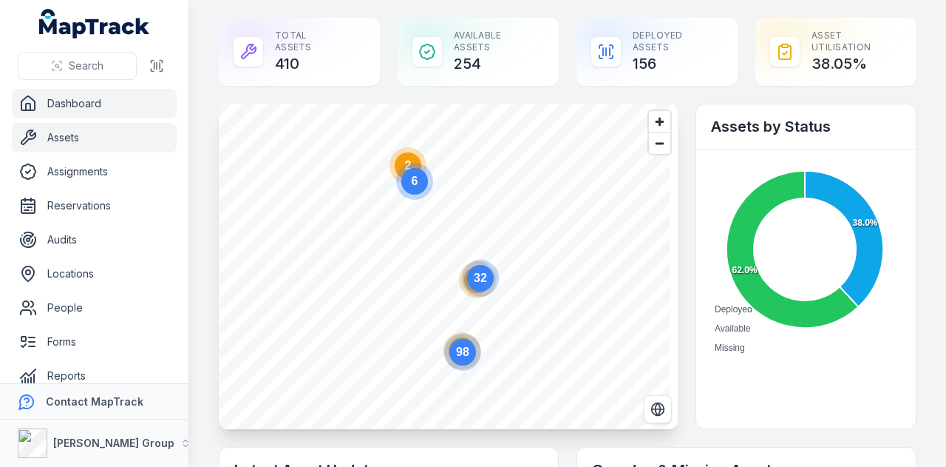
click at [84, 134] on link "Assets" at bounding box center [94, 138] width 165 height 30
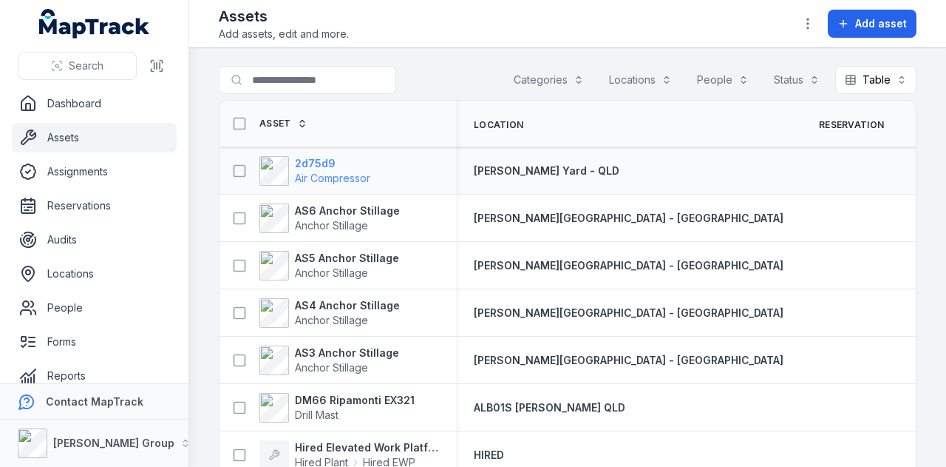
click at [321, 166] on strong "2d75d9" at bounding box center [332, 163] width 75 height 15
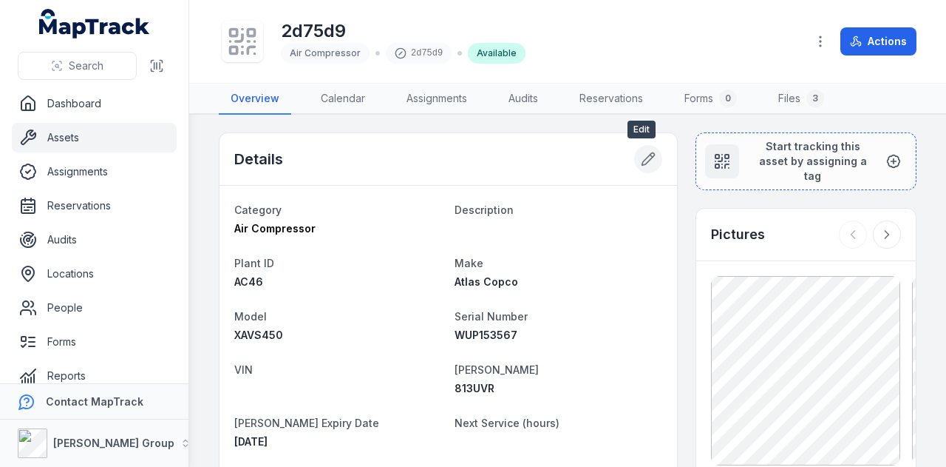
click at [641, 163] on icon at bounding box center [648, 159] width 15 height 15
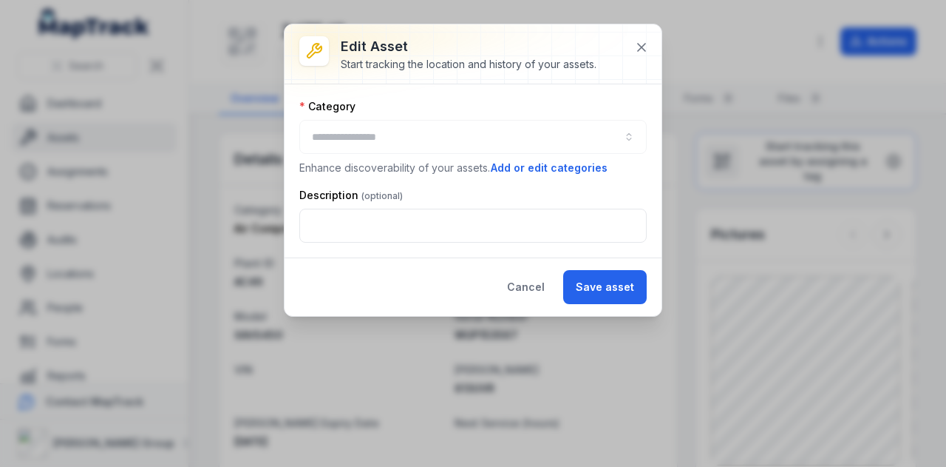
type input "**********"
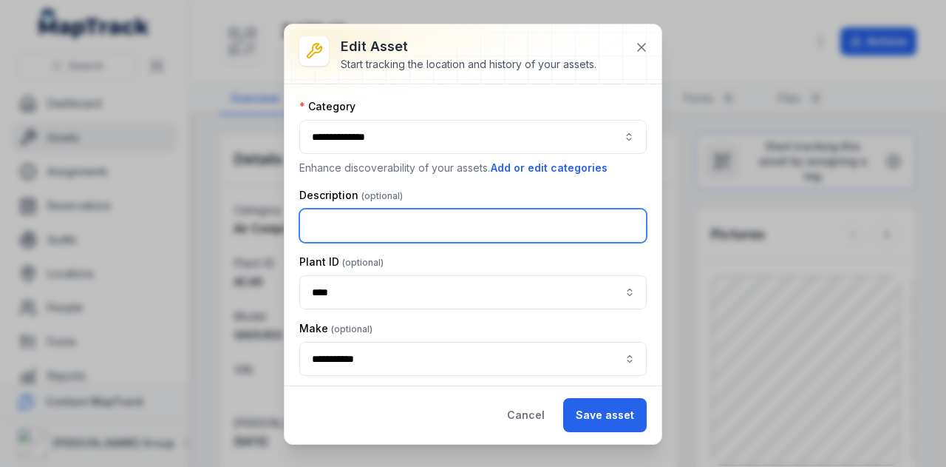
click at [405, 218] on input "text" at bounding box center [473, 226] width 348 height 34
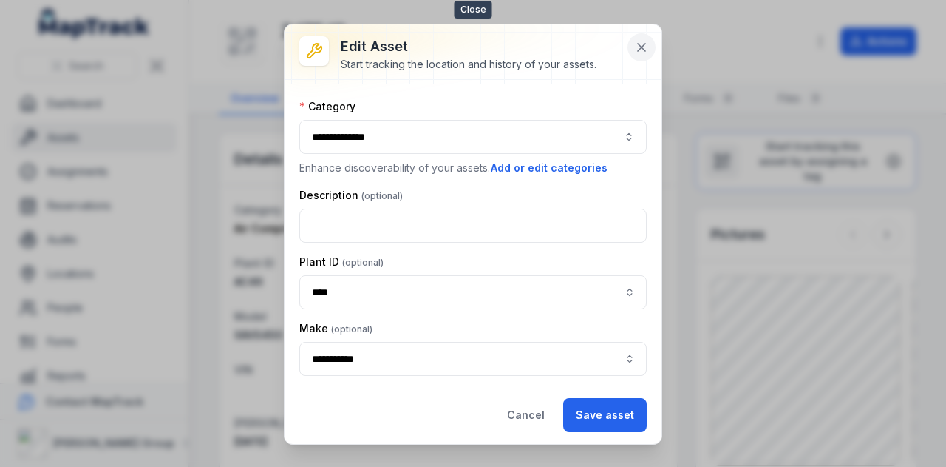
click at [643, 49] on icon at bounding box center [641, 47] width 15 height 15
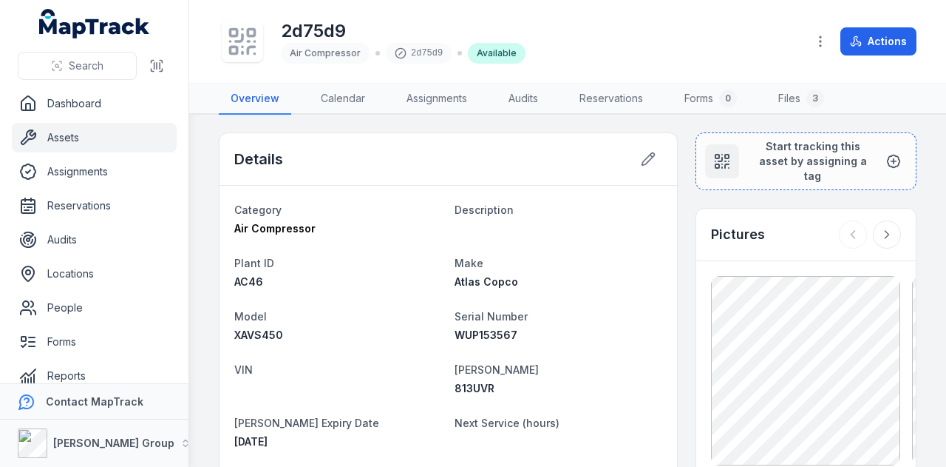
click at [262, 333] on span "XAVS450" at bounding box center [258, 334] width 49 height 13
drag, startPoint x: 262, startPoint y: 333, endPoint x: 265, endPoint y: 345, distance: 11.5
click at [265, 345] on dl "Category Air Compressor Description Plant ID AC46 Make Atlas Copco Model XAVS45…" at bounding box center [448, 351] width 428 height 302
drag, startPoint x: 285, startPoint y: 335, endPoint x: 227, endPoint y: 338, distance: 57.7
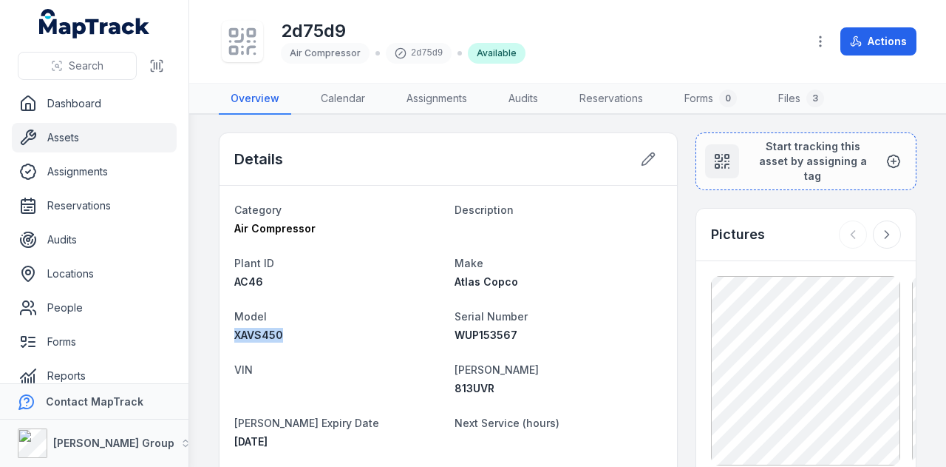
click at [227, 338] on div "Category Air Compressor Description Plant ID AC46 Make Atlas Copco Model XAVS45…" at bounding box center [449, 351] width 458 height 331
copy span "XAVS450"
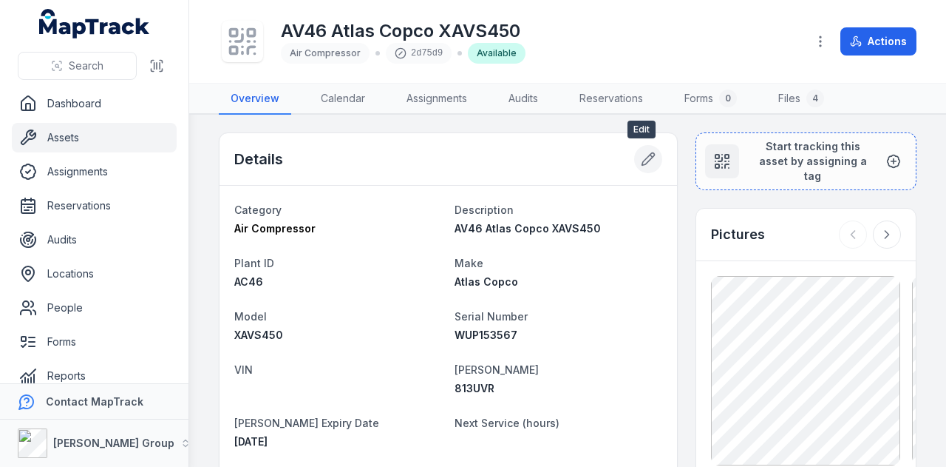
click at [642, 168] on button at bounding box center [648, 159] width 28 height 28
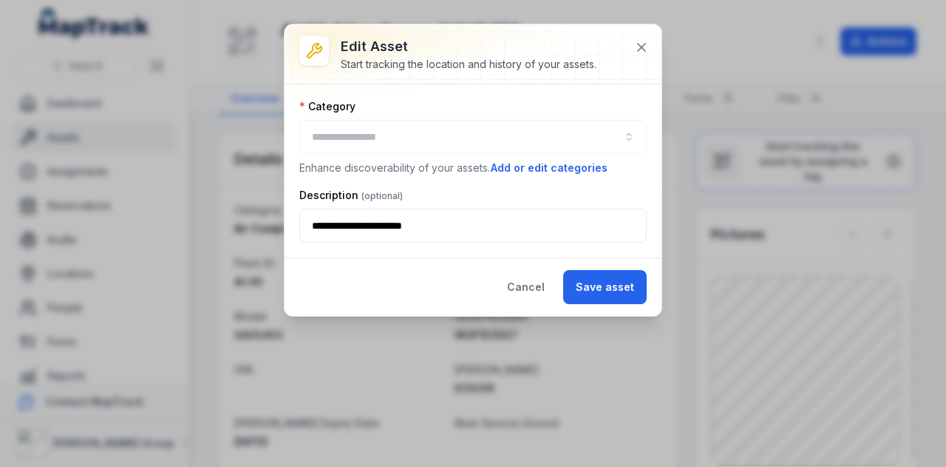
type input "**********"
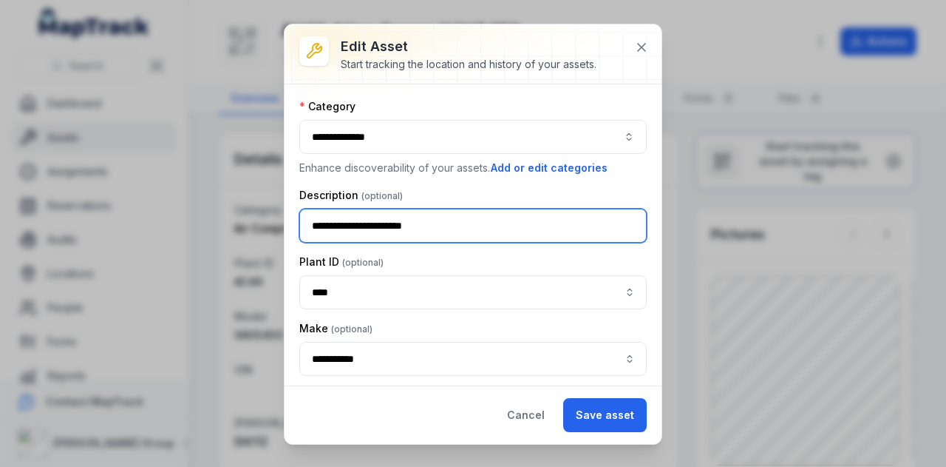
click at [323, 224] on input "**********" at bounding box center [473, 226] width 348 height 34
type input "**********"
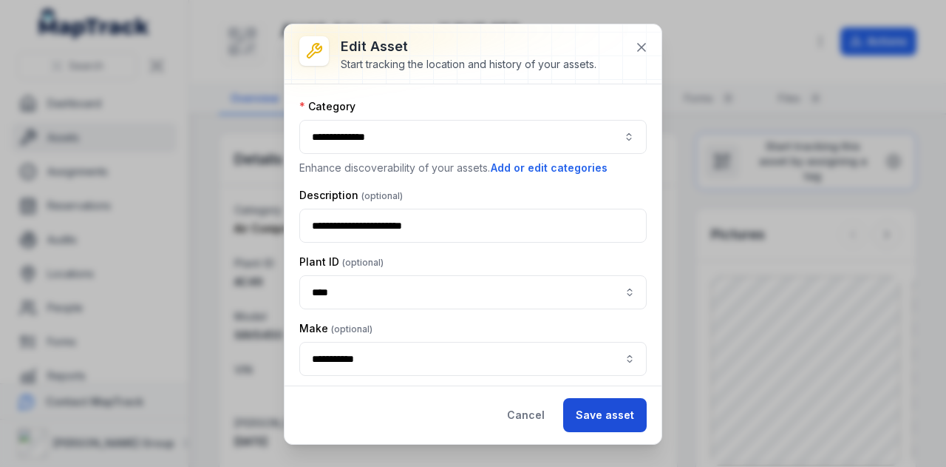
click at [612, 413] on button "Save asset" at bounding box center [605, 415] width 84 height 34
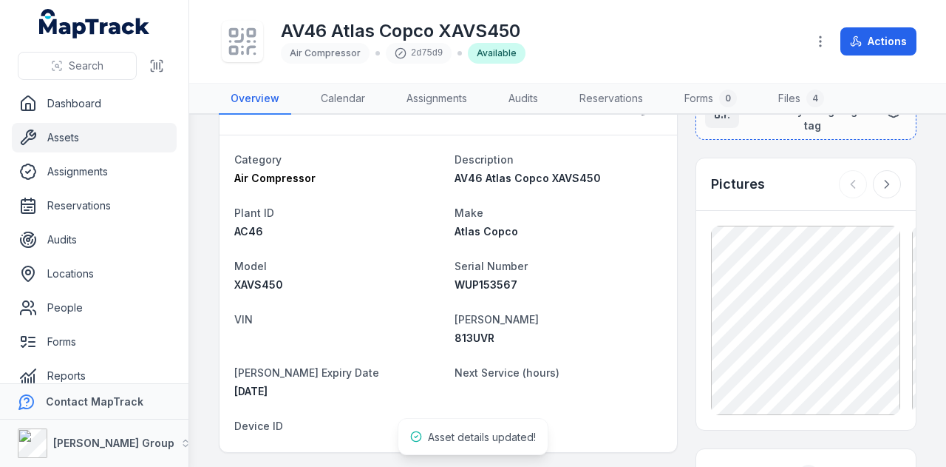
scroll to position [74, 0]
